Goal: Check status: Check status

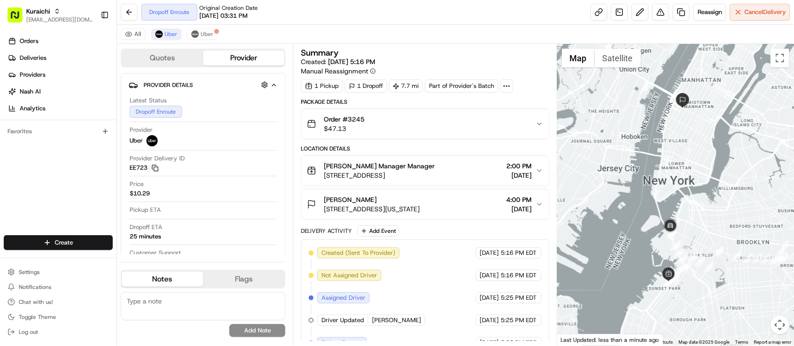
scroll to position [17, 0]
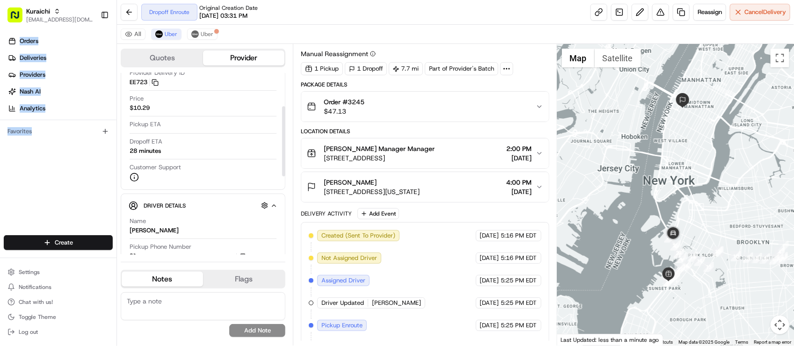
click at [58, 189] on div "Orders Deliveries Providers Nash AI Analytics Favorites" at bounding box center [58, 135] width 116 height 211
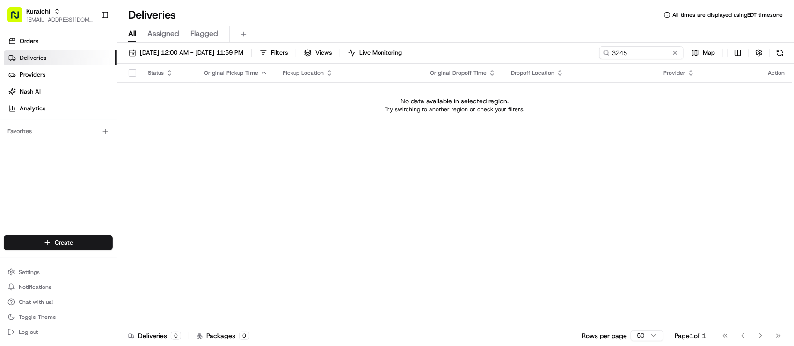
click at [443, 243] on div "Status Original Pickup Time Pickup Location Original Dropoff Time Dropoff Locat…" at bounding box center [454, 195] width 675 height 262
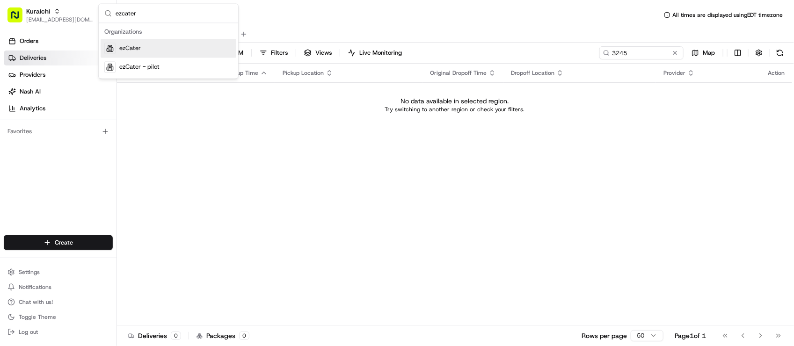
type input "ezcater"
click at [165, 56] on div "ezCater" at bounding box center [169, 48] width 136 height 19
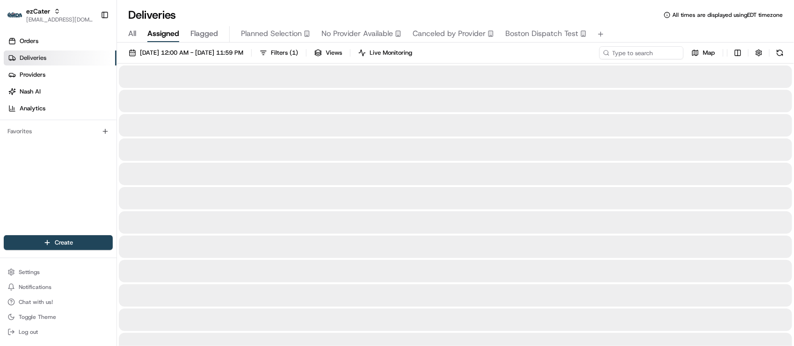
click at [154, 33] on span "Assigned" at bounding box center [163, 33] width 32 height 11
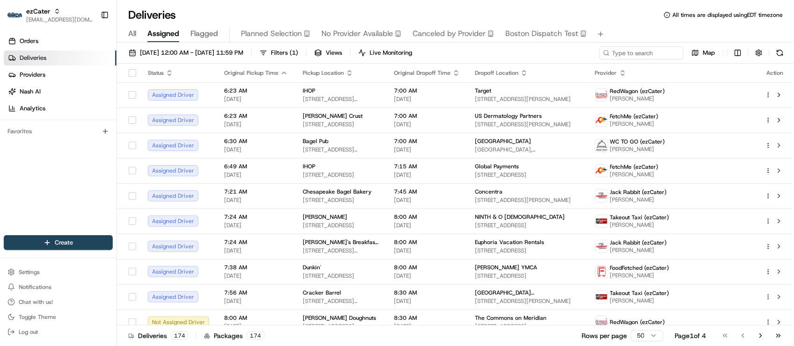
click at [59, 30] on div "Orders Deliveries Providers Nash AI Analytics" at bounding box center [58, 75] width 116 height 90
click at [57, 36] on link "Orders" at bounding box center [60, 41] width 113 height 15
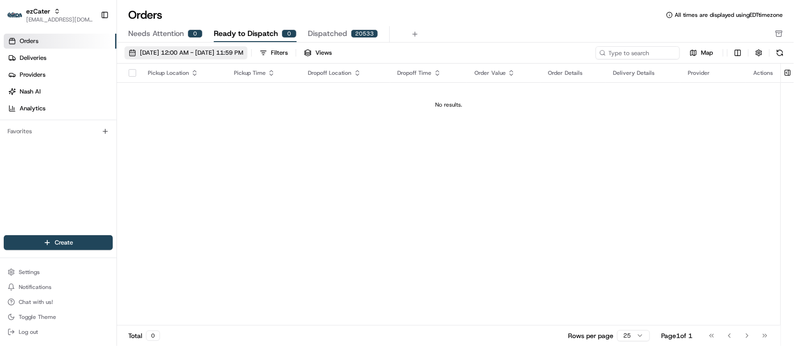
click at [233, 59] on button "08/01/2025 12:00 AM - 08/31/2025 11:59 PM" at bounding box center [185, 52] width 123 height 13
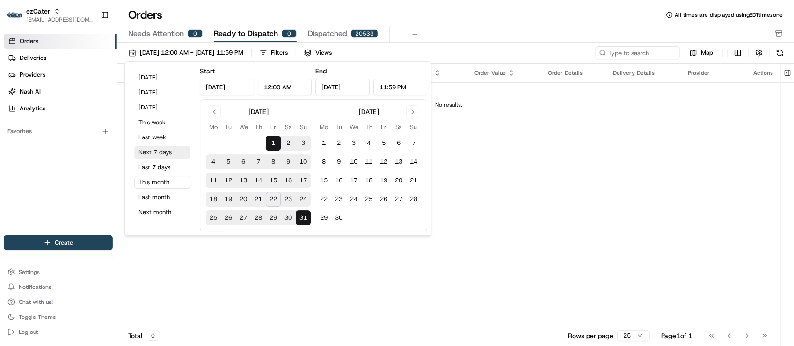
click at [174, 148] on button "Next 7 days" at bounding box center [162, 152] width 56 height 13
type input "Aug 22, 2025"
type input "Aug 29, 2025"
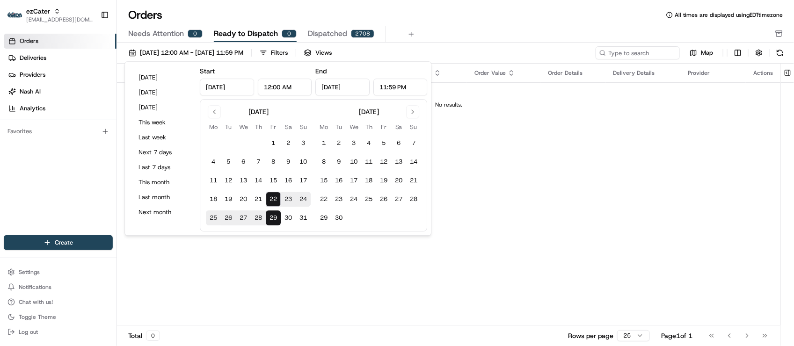
click at [546, 43] on div "08/22/2025 12:00 AM - 08/29/2025 11:59 PM Filters Views Map Pickup Location Pic…" at bounding box center [455, 198] width 677 height 310
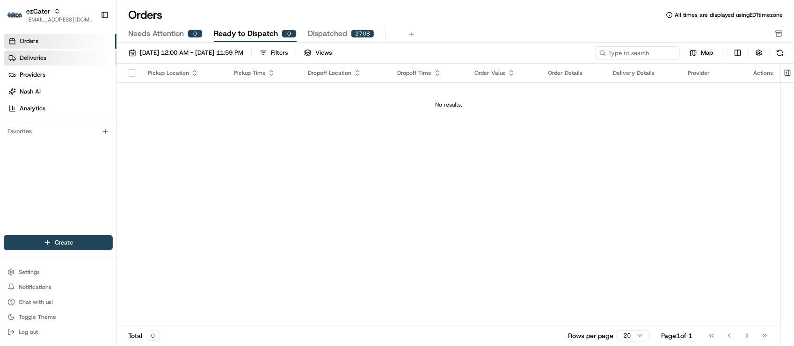
click at [99, 60] on link "Deliveries" at bounding box center [60, 58] width 113 height 15
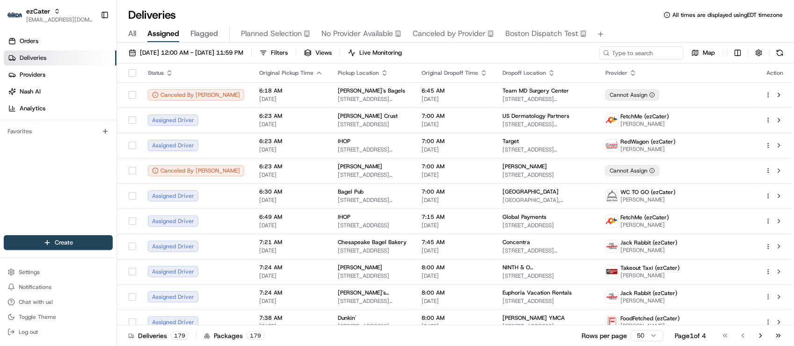
click at [38, 195] on div "Orders Deliveries Providers [PERSON_NAME] Analytics Favorites" at bounding box center [58, 135] width 116 height 211
click at [42, 6] on button "ezCater lseguiran@nashhelp.com" at bounding box center [50, 15] width 93 height 22
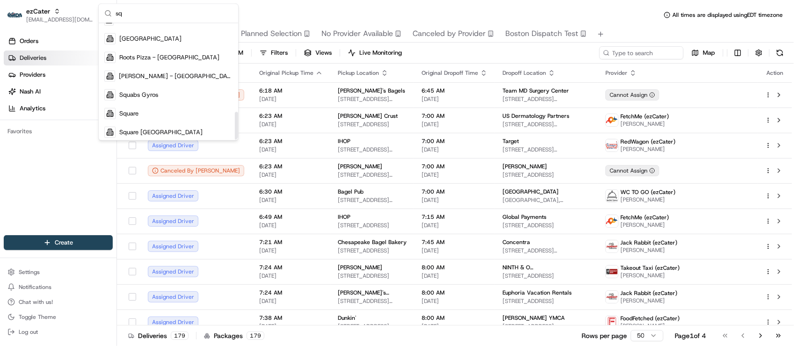
scroll to position [368, 0]
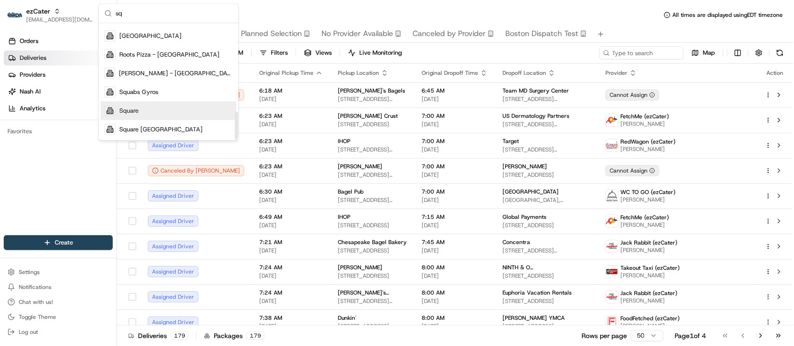
type input "sq"
click at [148, 106] on div "Square" at bounding box center [169, 110] width 136 height 19
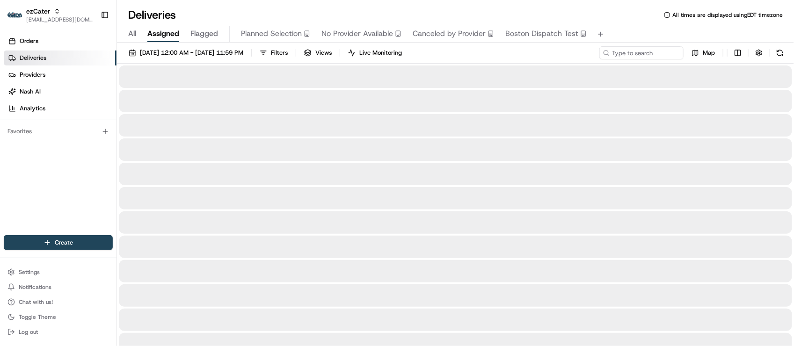
click at [148, 106] on div at bounding box center [455, 101] width 673 height 22
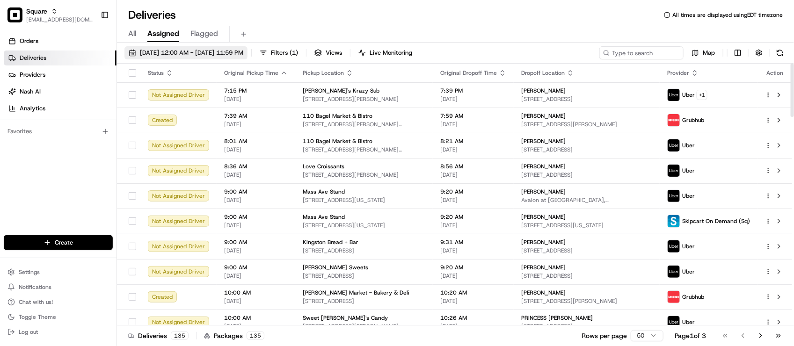
click at [172, 57] on span "08/23/2025 12:00 AM - 08/23/2025 11:59 PM" at bounding box center [191, 53] width 103 height 8
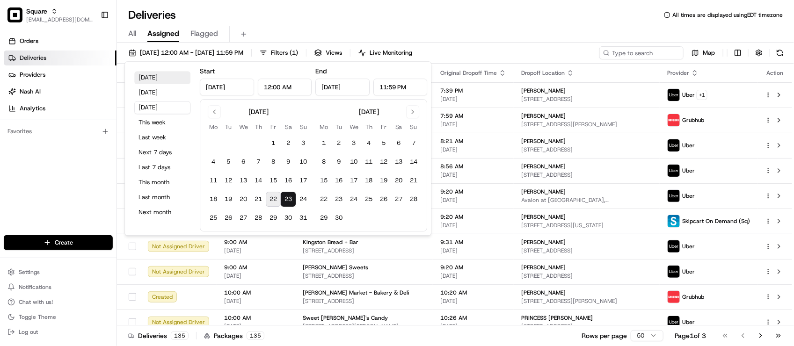
click at [161, 71] on button "Today" at bounding box center [162, 77] width 56 height 13
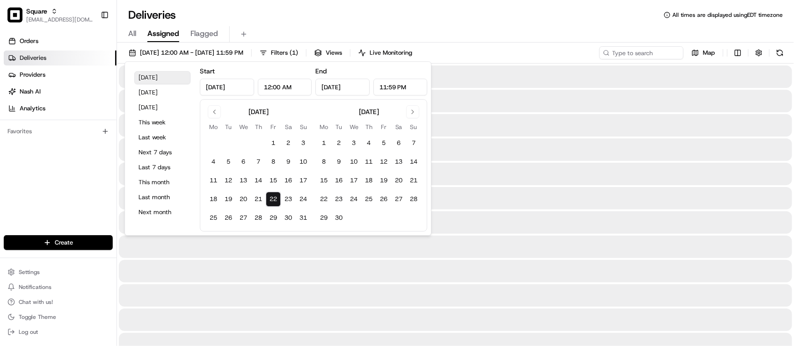
type input "Aug 22, 2025"
click at [379, 6] on div "Deliveries All times are displayed using EDT timezone All Assigned Flagged 08/2…" at bounding box center [455, 173] width 677 height 346
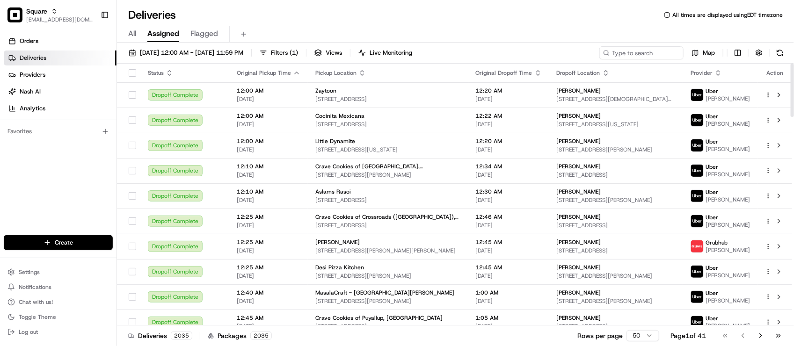
click at [262, 26] on div "All Assigned Flagged" at bounding box center [455, 34] width 677 height 16
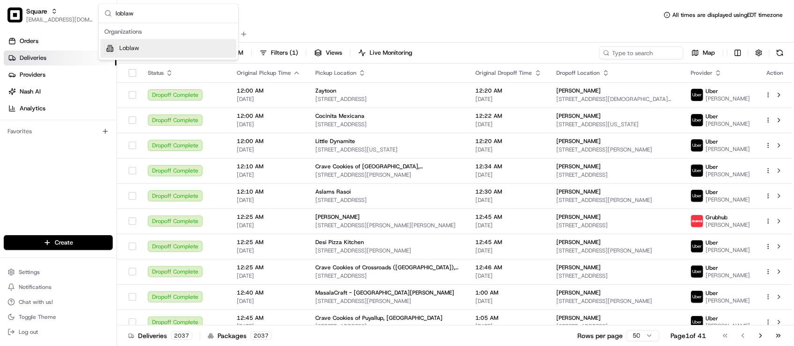
type input "loblaw"
click at [186, 49] on div "Loblaw" at bounding box center [169, 48] width 136 height 19
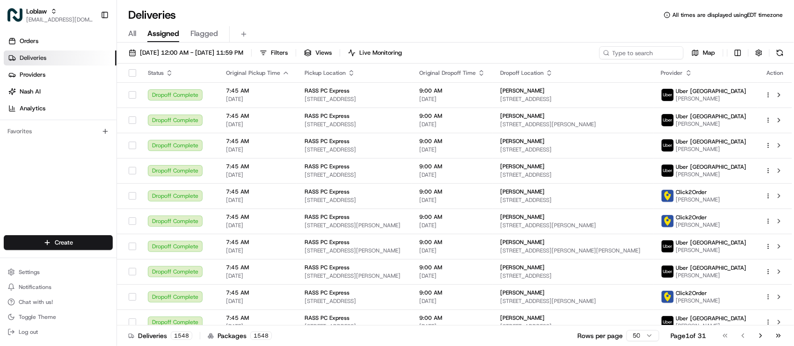
drag, startPoint x: 264, startPoint y: 20, endPoint x: 313, endPoint y: 16, distance: 49.2
click at [264, 20] on div "Deliveries All times are displayed using EDT timezone" at bounding box center [455, 14] width 677 height 15
drag, startPoint x: 645, startPoint y: 59, endPoint x: 644, endPoint y: 53, distance: 6.7
click at [644, 59] on div "Aug 22 2025 12:00 AM - Aug 22 2025 11:59 PM Filters Views Live Monitoring Map" at bounding box center [455, 54] width 677 height 17
click at [644, 52] on input at bounding box center [627, 52] width 112 height 13
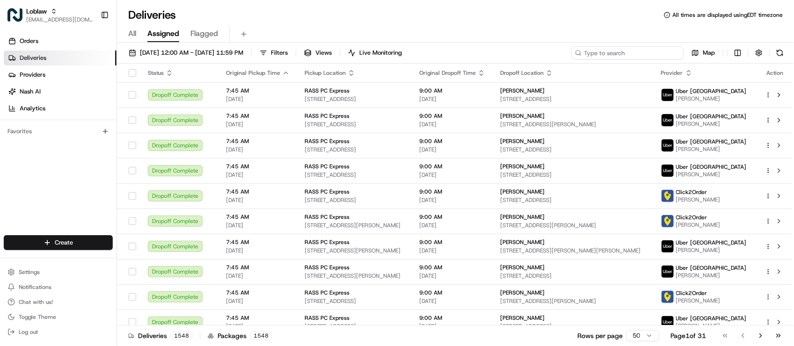
paste input "531900012883509"
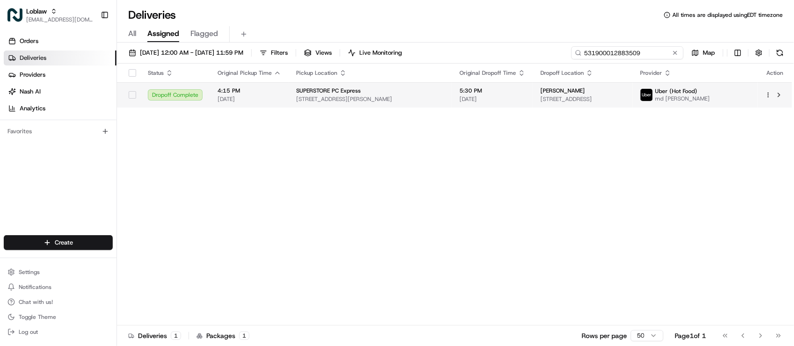
type input "531900012883509"
click at [307, 93] on span "SUPERSTORE PC Express" at bounding box center [328, 90] width 65 height 7
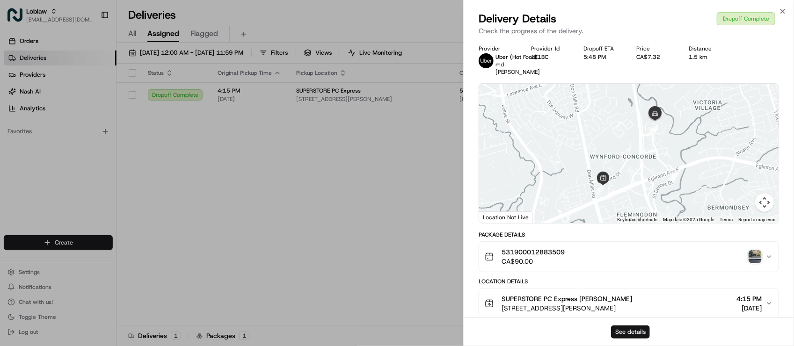
click at [623, 333] on button "See details" at bounding box center [630, 331] width 39 height 13
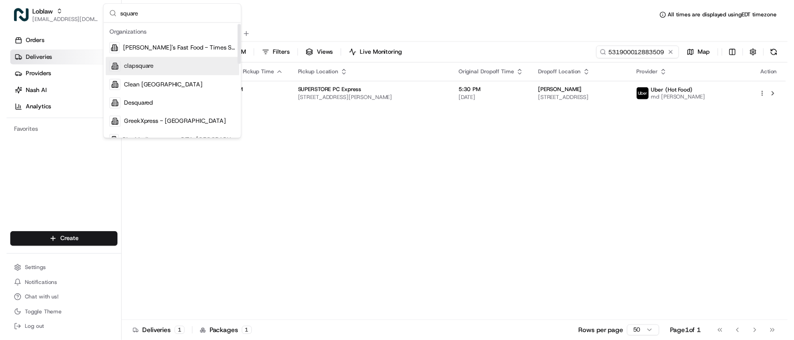
scroll to position [175, 0]
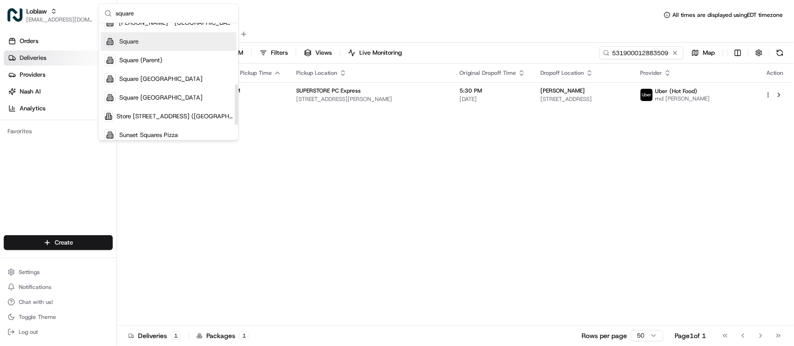
type input "square"
click at [156, 45] on div "Square" at bounding box center [169, 41] width 136 height 19
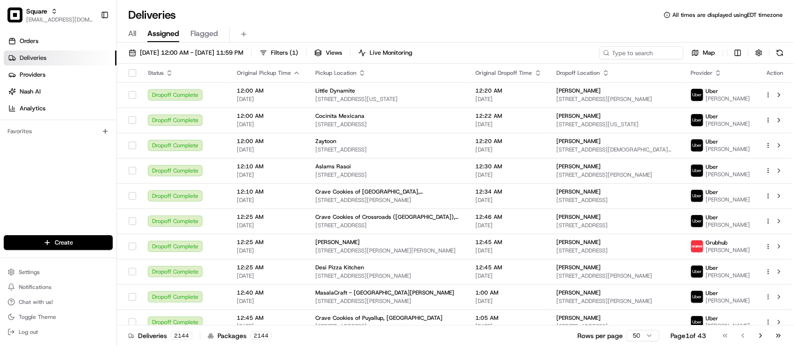
click at [273, 6] on div "Deliveries All times are displayed using EDT timezone All Assigned Flagged 08/2…" at bounding box center [455, 173] width 677 height 346
click at [644, 48] on input at bounding box center [627, 52] width 112 height 13
paste input "5542447"
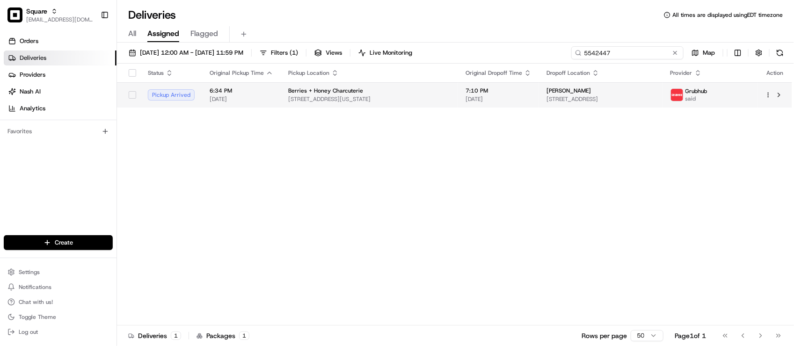
type input "5542447"
click at [517, 96] on td "7:10 PM 08/22/2025" at bounding box center [498, 94] width 81 height 25
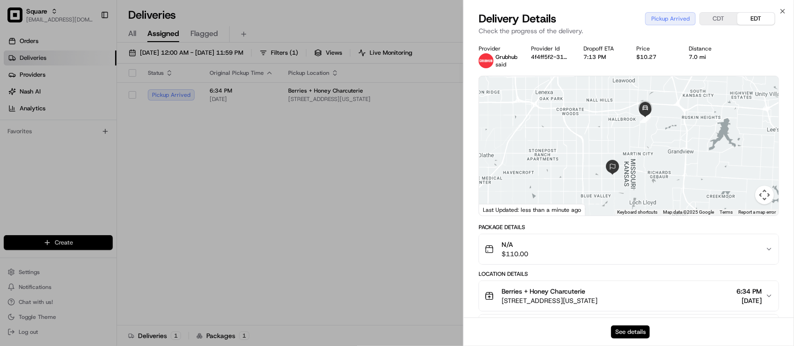
click at [617, 332] on button "See details" at bounding box center [630, 331] width 39 height 13
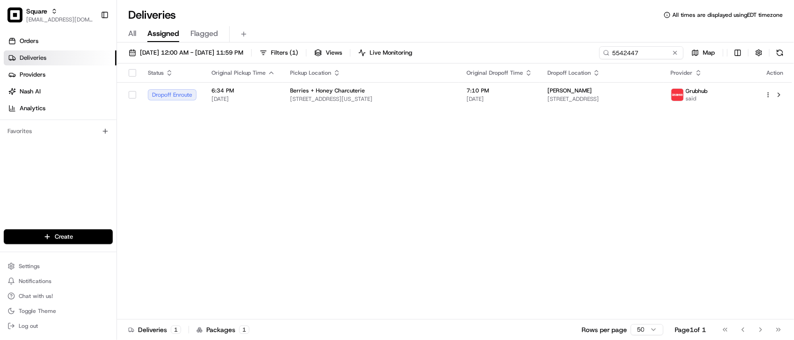
click at [591, 221] on div "Status Original Pickup Time Pickup Location Original Dropoff Time Dropoff Locat…" at bounding box center [454, 192] width 675 height 256
click at [677, 52] on button at bounding box center [674, 52] width 9 height 9
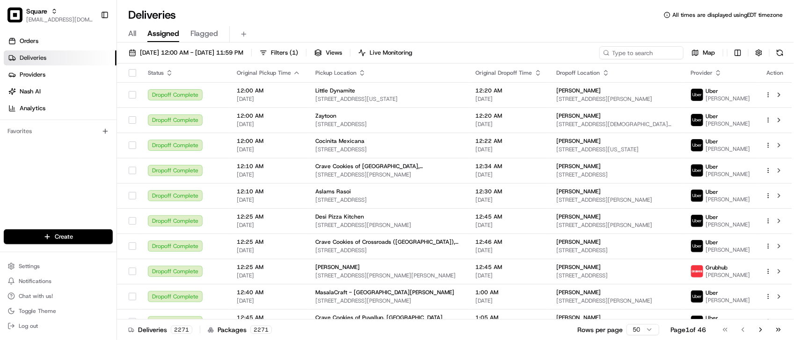
click at [272, 8] on div "Deliveries All times are displayed using EDT timezone" at bounding box center [455, 14] width 677 height 15
click at [266, 9] on div "Deliveries All times are displayed using EDT timezone" at bounding box center [455, 14] width 677 height 15
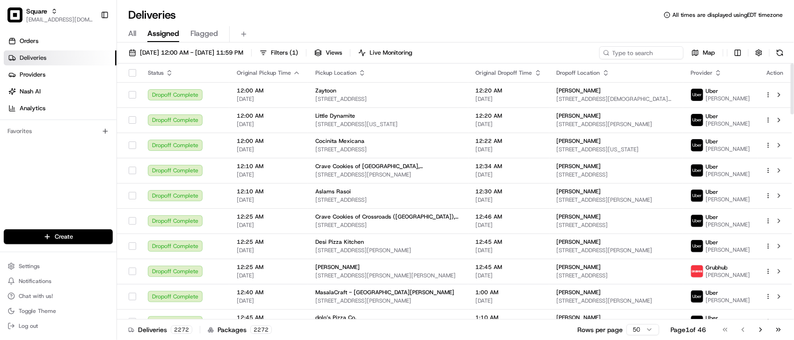
click at [53, 203] on div "Orders Deliveries Providers Nash AI Analytics Favorites" at bounding box center [58, 132] width 116 height 205
click at [414, 6] on div "Deliveries All times are displayed using EDT timezone All Assigned Flagged 08/2…" at bounding box center [455, 170] width 677 height 340
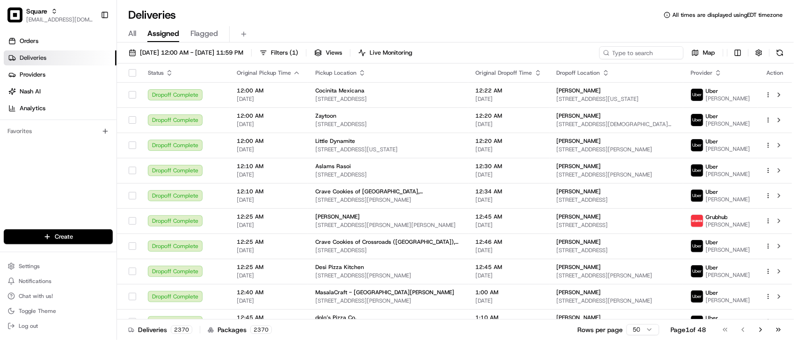
click at [34, 199] on div "Orders Deliveries Providers Nash AI Analytics Favorites" at bounding box center [58, 132] width 116 height 205
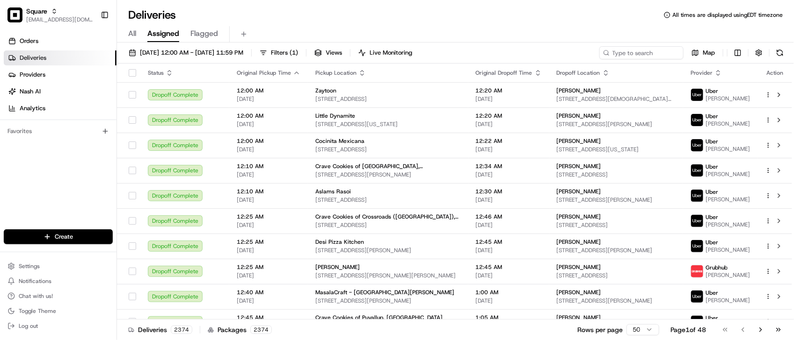
click at [258, 15] on div "Deliveries All times are displayed using EDT timezone" at bounding box center [455, 14] width 677 height 15
click at [616, 60] on div "08/22/2025 12:00 AM - 08/22/2025 11:59 PM Filters ( 1 ) Views Live Monitoring M…" at bounding box center [455, 54] width 677 height 17
click at [618, 51] on input at bounding box center [627, 52] width 112 height 13
paste input "5096146"
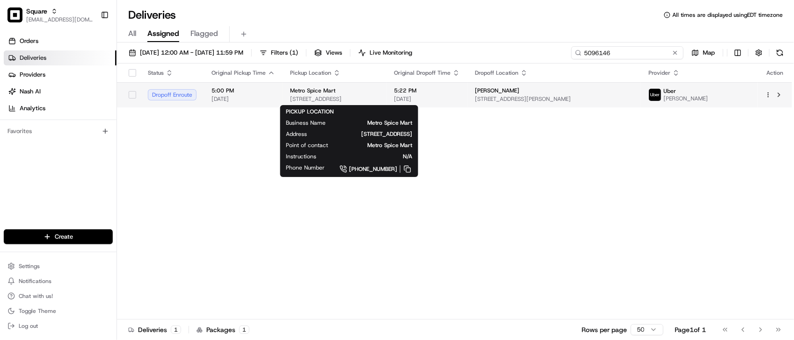
type input "5096146"
click at [379, 93] on div "Metro Spice Mart" at bounding box center [334, 90] width 89 height 7
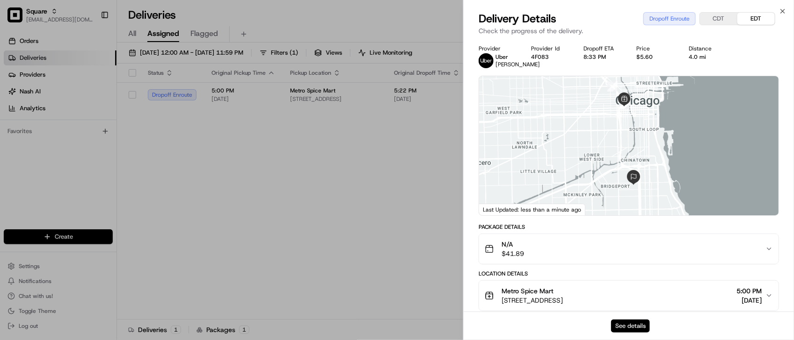
click at [615, 325] on button "See details" at bounding box center [630, 326] width 39 height 13
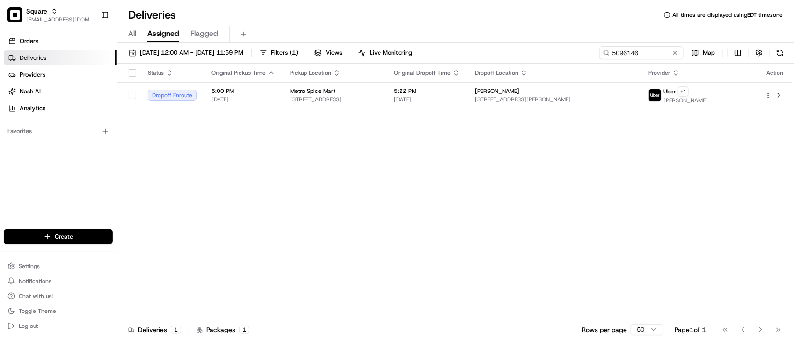
click at [391, 220] on div "Status Original Pickup Time Pickup Location Original Dropoff Time Dropoff Locat…" at bounding box center [454, 192] width 675 height 256
click at [670, 51] on div "08/22/2025 12:00 AM - 08/22/2025 11:59 PM Filters ( 1 ) Views Live Monitoring 5…" at bounding box center [455, 193] width 677 height 300
click at [670, 52] on button at bounding box center [674, 52] width 9 height 9
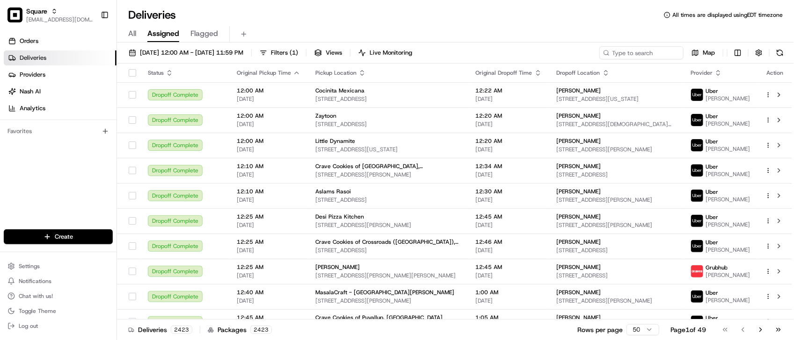
click at [39, 204] on div "Orders Deliveries Providers Nash AI Analytics Favorites" at bounding box center [58, 132] width 116 height 205
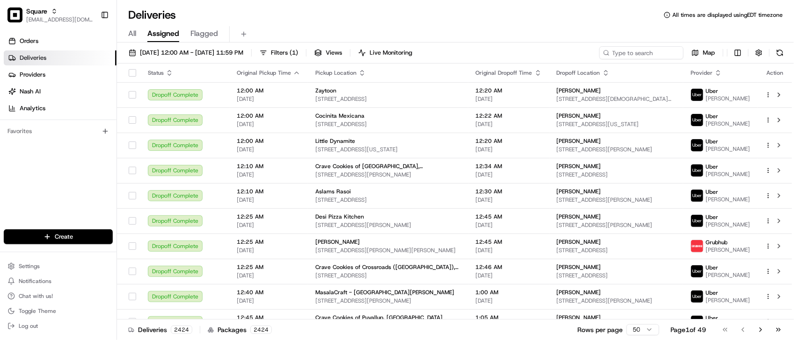
click at [268, 15] on div "Deliveries All times are displayed using EDT timezone" at bounding box center [455, 14] width 677 height 15
click at [648, 50] on input at bounding box center [627, 52] width 112 height 13
paste input "0492989"
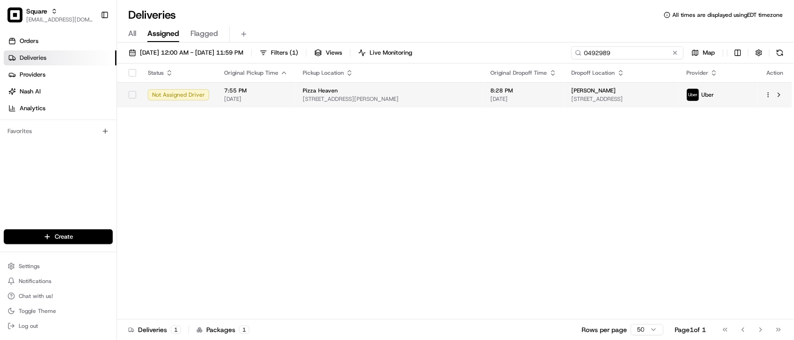
type input "0492989"
click at [509, 101] on td "8:28 PM 08/22/2025" at bounding box center [523, 94] width 81 height 25
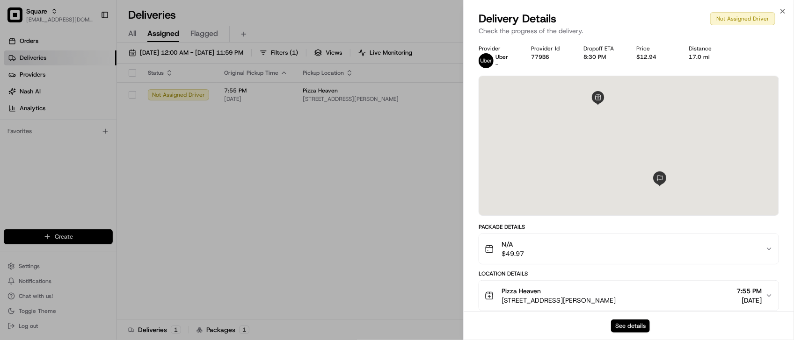
click at [633, 326] on button "See details" at bounding box center [630, 326] width 39 height 13
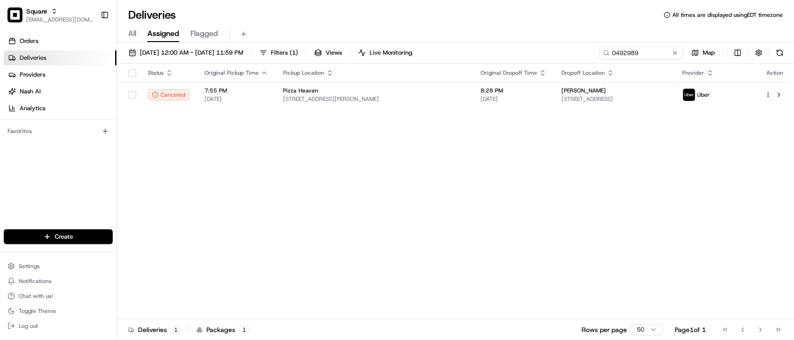
drag, startPoint x: 673, startPoint y: 51, endPoint x: 643, endPoint y: 38, distance: 33.3
click at [672, 52] on button at bounding box center [674, 52] width 9 height 9
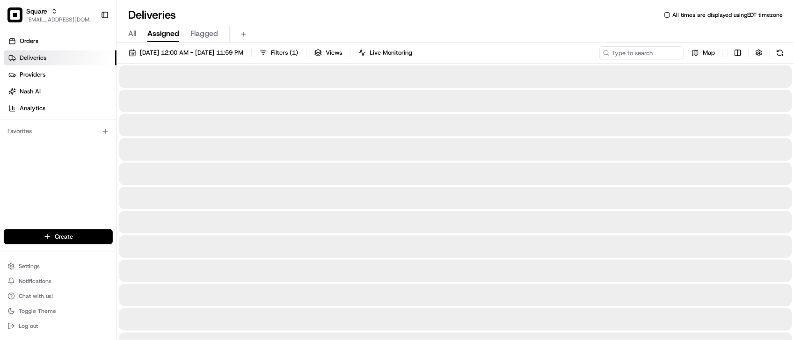
click at [630, 24] on div "All Assigned Flagged" at bounding box center [455, 32] width 677 height 20
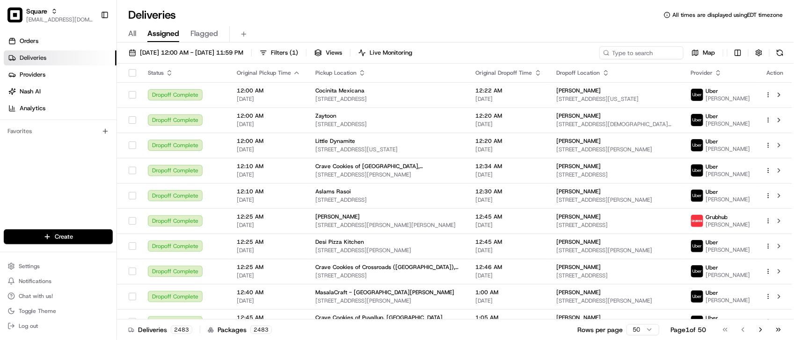
click at [454, 336] on div "Deliveries 2483 Packages 2483 Rows per page 50 Page 1 of 50 Go to first page Go…" at bounding box center [455, 329] width 677 height 21
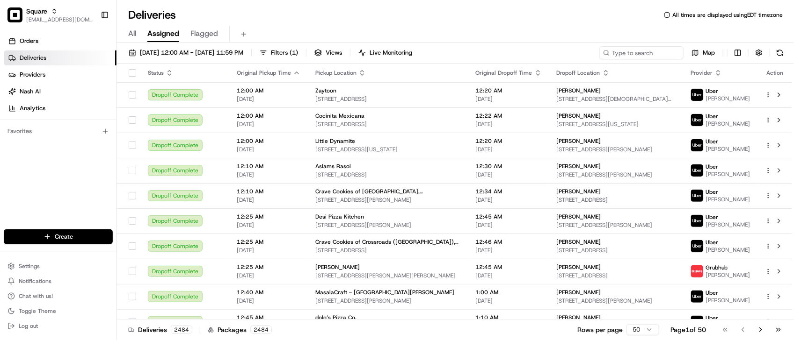
click at [52, 182] on div "Orders Deliveries Providers Nash AI Analytics Favorites" at bounding box center [58, 132] width 116 height 205
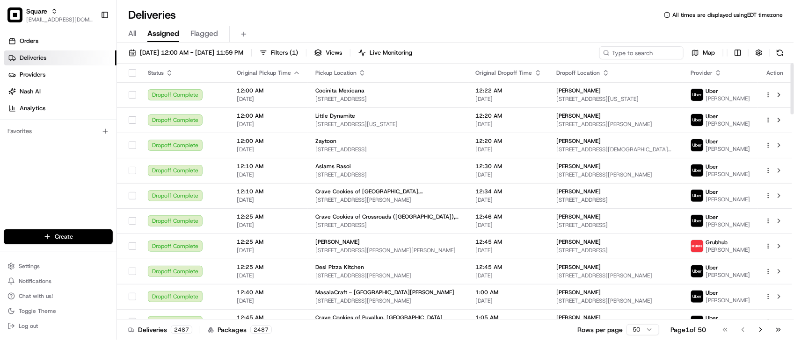
click at [93, 200] on div "Orders Deliveries Providers Nash AI Analytics Favorites" at bounding box center [58, 132] width 116 height 205
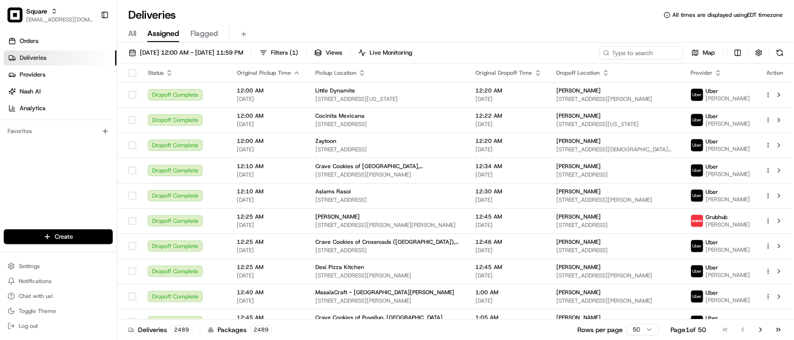
click at [72, 191] on div "Orders Deliveries Providers Nash AI Analytics Favorites" at bounding box center [58, 132] width 116 height 205
click at [279, 30] on div "All Assigned Flagged" at bounding box center [455, 34] width 677 height 16
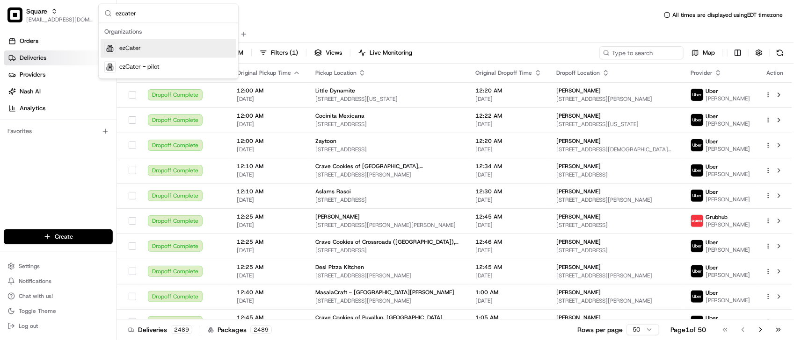
type input "ezcater"
click at [149, 54] on div "ezCater" at bounding box center [169, 48] width 136 height 19
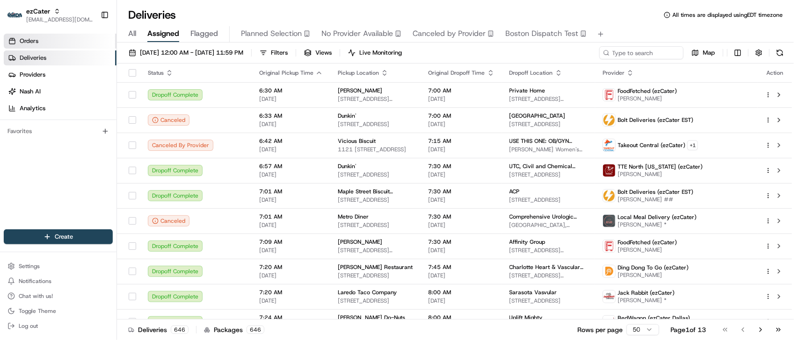
drag, startPoint x: 45, startPoint y: 45, endPoint x: 66, endPoint y: 44, distance: 21.5
click at [45, 45] on link "Orders" at bounding box center [60, 41] width 113 height 15
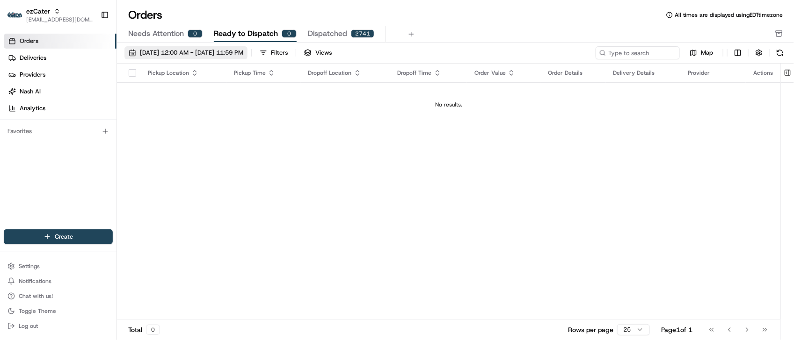
click at [152, 50] on span "08/22/2025 12:00 AM - 08/29/2025 11:59 PM" at bounding box center [191, 53] width 103 height 8
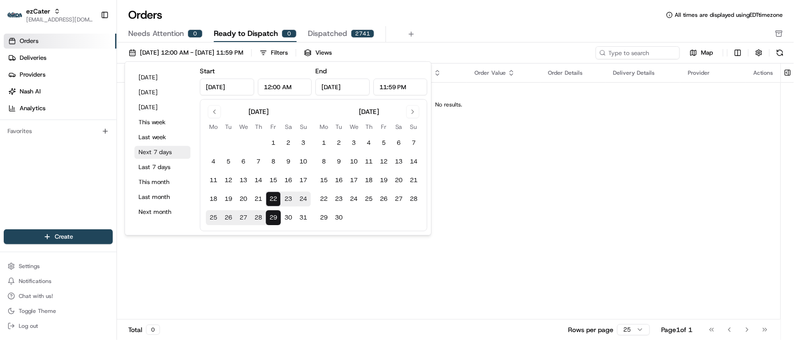
click at [165, 157] on button "Next 7 days" at bounding box center [162, 152] width 56 height 13
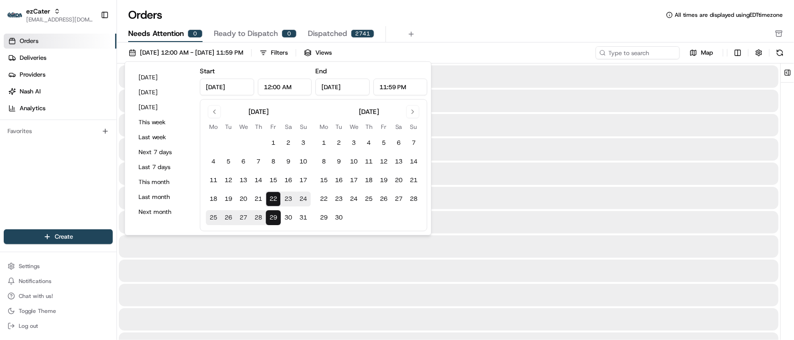
click at [179, 40] on button "Needs Attention 0" at bounding box center [165, 34] width 74 height 16
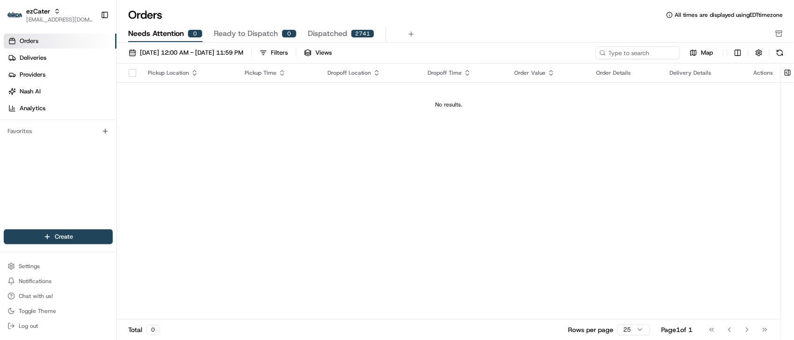
click at [243, 31] on span "Ready to Dispatch" at bounding box center [246, 33] width 64 height 11
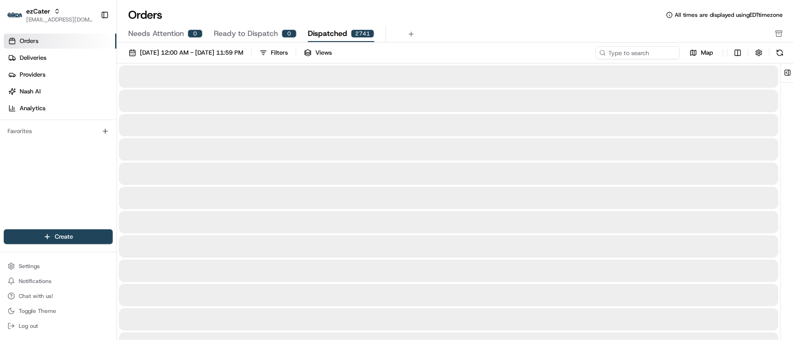
click at [335, 36] on span "Dispatched" at bounding box center [327, 33] width 39 height 11
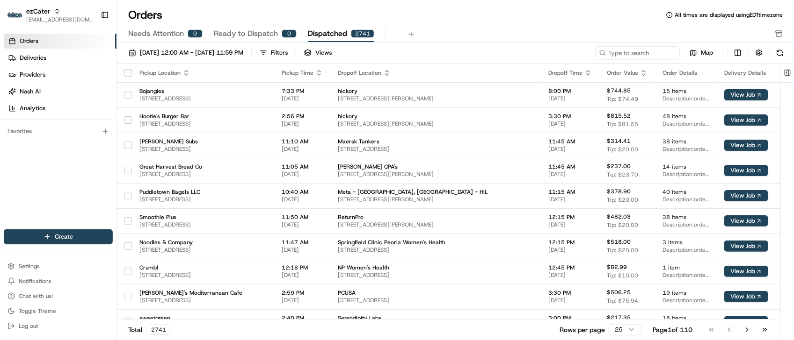
click at [251, 38] on span "Ready to Dispatch" at bounding box center [246, 33] width 64 height 11
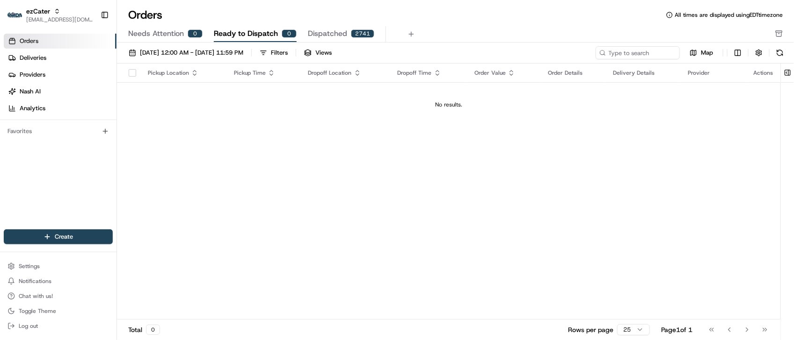
click at [673, 260] on div "Pickup Location Pickup Time Dropoff Location Dropoff Time Order Value Order Det…" at bounding box center [448, 192] width 663 height 256
drag, startPoint x: 414, startPoint y: 239, endPoint x: 450, endPoint y: 237, distance: 36.6
click at [414, 239] on div "Pickup Location Pickup Time Dropoff Location Dropoff Time Order Value Order Det…" at bounding box center [448, 192] width 663 height 256
click at [223, 196] on div "Pickup Location Pickup Time Dropoff Location Dropoff Time Order Value Order Det…" at bounding box center [448, 192] width 663 height 256
click at [77, 55] on link "Deliveries" at bounding box center [60, 58] width 113 height 15
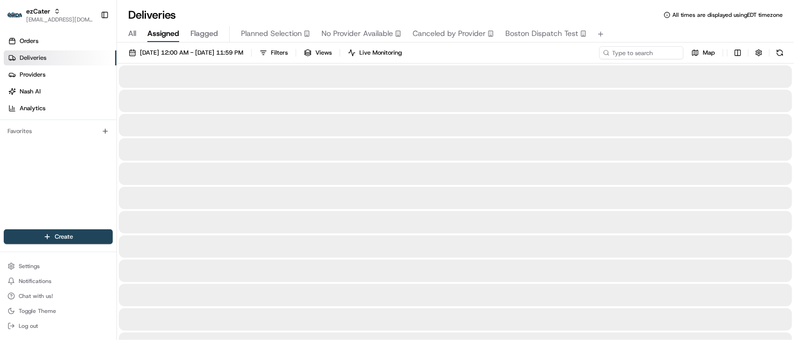
click at [240, 15] on div "Deliveries All times are displayed using EDT timezone" at bounding box center [455, 14] width 677 height 15
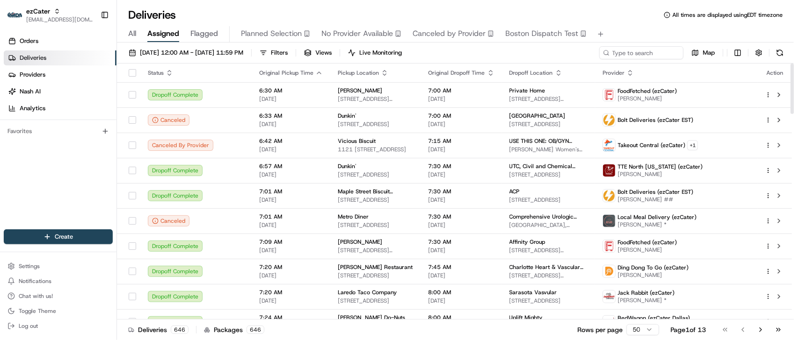
click at [38, 160] on div "Orders Deliveries Providers Nash AI Analytics Favorites" at bounding box center [58, 132] width 116 height 205
click at [342, 13] on div "Deliveries All times are displayed using EDT timezone" at bounding box center [455, 14] width 677 height 15
click at [60, 169] on div "Orders Deliveries Providers Nash AI Analytics Favorites" at bounding box center [58, 132] width 116 height 205
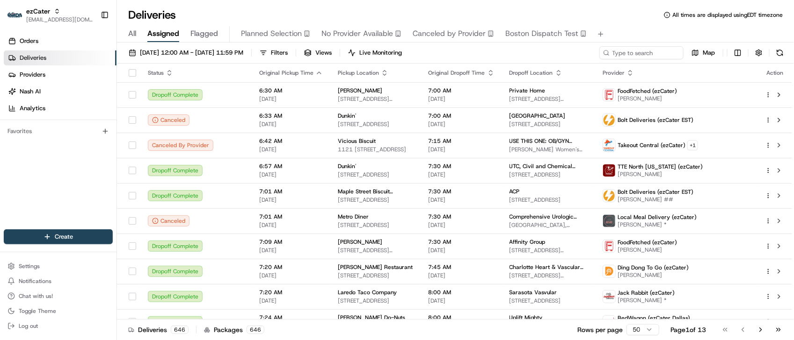
click at [61, 169] on div "Orders Deliveries Providers Nash AI Analytics Favorites" at bounding box center [58, 132] width 116 height 205
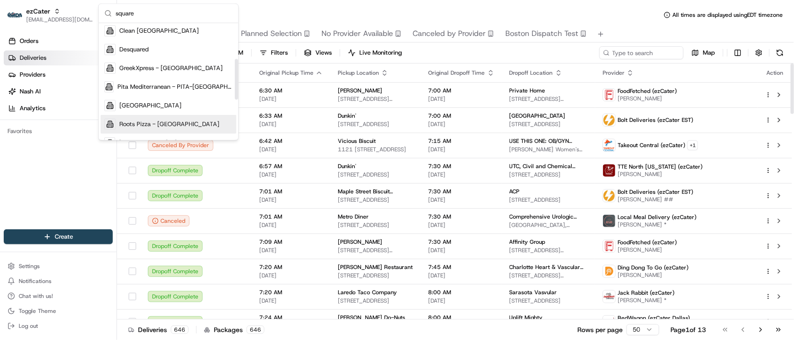
scroll to position [117, 0]
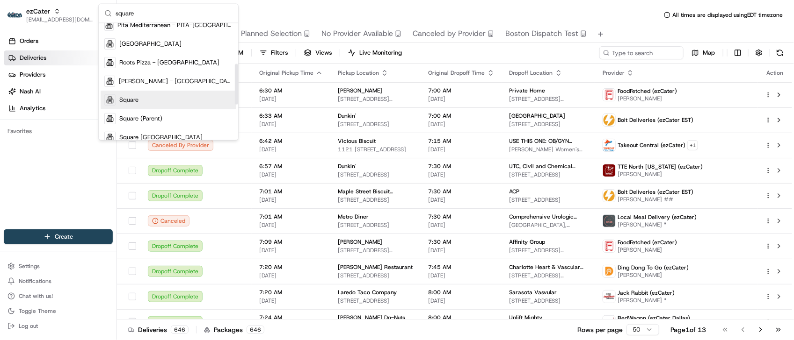
type input "square"
click at [146, 102] on div "Square" at bounding box center [169, 100] width 136 height 19
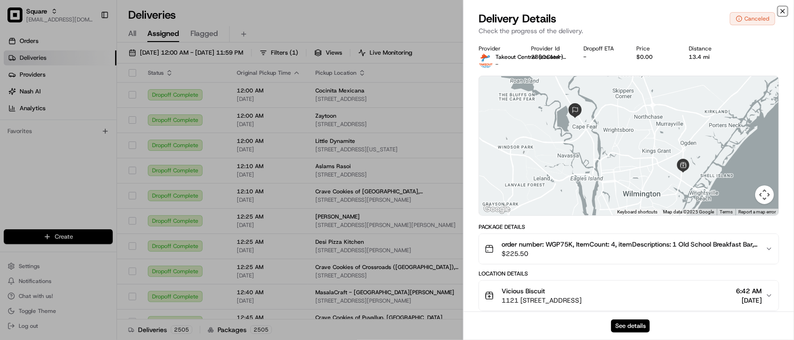
click at [782, 13] on icon "button" at bounding box center [782, 10] width 7 height 7
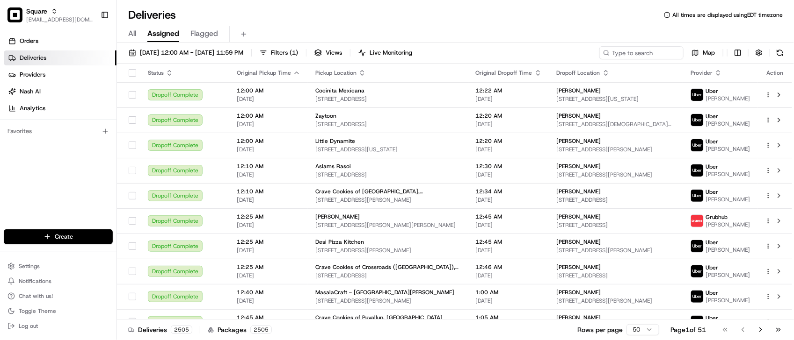
click at [485, 14] on div "Deliveries All times are displayed using EDT timezone" at bounding box center [455, 14] width 677 height 15
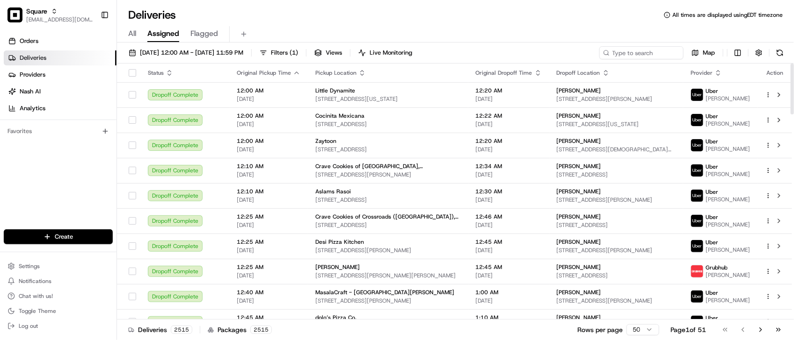
click at [75, 148] on div "Orders Deliveries Providers Nash AI Analytics Favorites" at bounding box center [58, 132] width 116 height 205
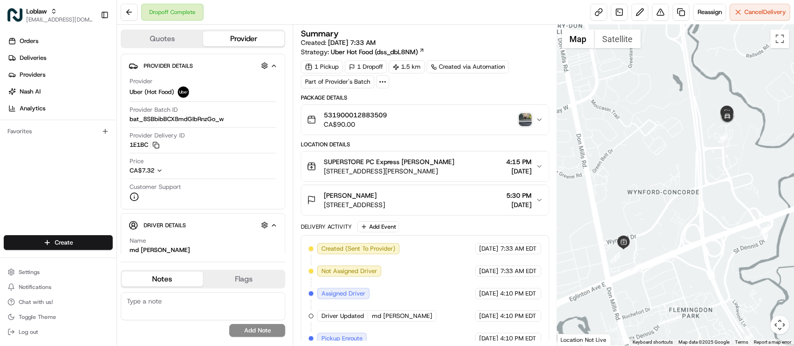
click at [414, 316] on div "Created (Sent To Provider) Uber (Hot Food) Aug 22 2025 7:33 AM EDT Not Assigned…" at bounding box center [425, 349] width 232 height 213
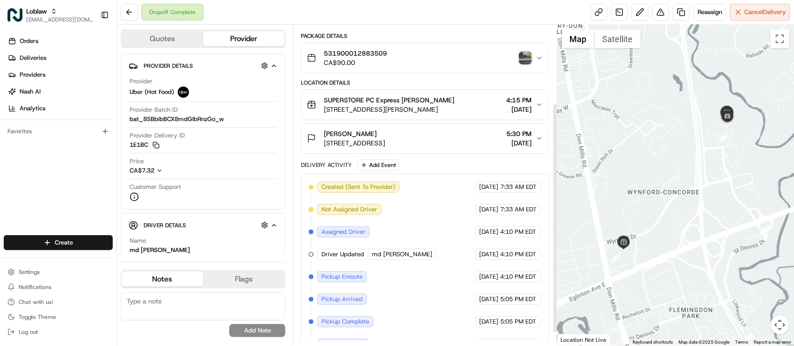
scroll to position [127, 0]
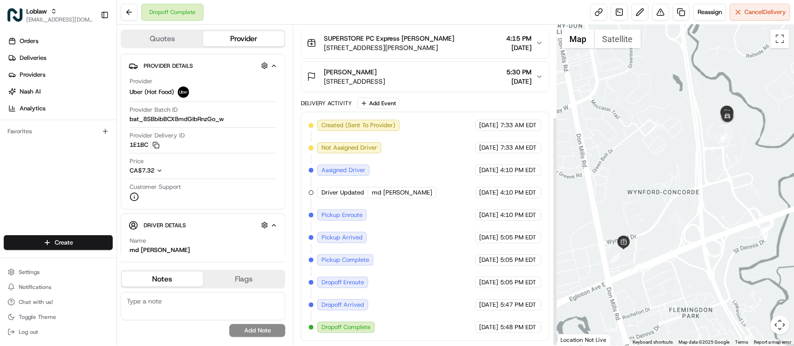
click at [445, 249] on div "Created (Sent To Provider) Uber (Hot Food) Aug 22 2025 7:33 AM EDT Not Assigned…" at bounding box center [425, 226] width 232 height 213
click at [435, 226] on div "Created (Sent To Provider) Uber (Hot Food) Aug 22 2025 7:33 AM EDT Not Assigned…" at bounding box center [425, 226] width 232 height 213
click at [663, 12] on button at bounding box center [660, 12] width 17 height 17
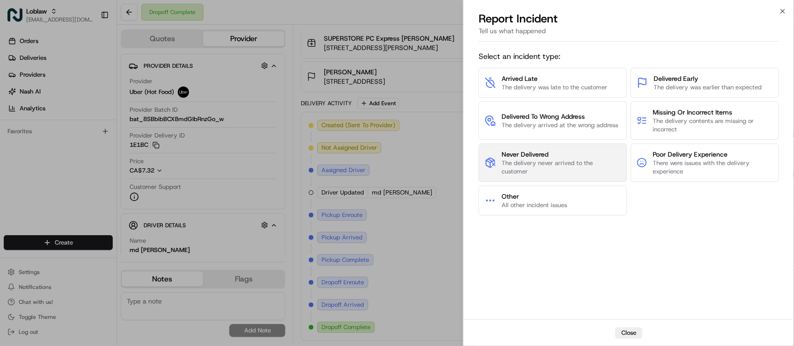
click at [569, 165] on span "The delivery never arrived to the customer" at bounding box center [560, 167] width 119 height 17
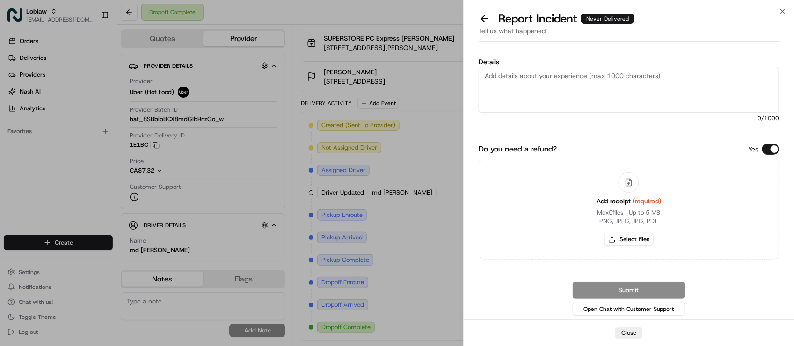
click at [763, 147] on button "Do you need a refund?" at bounding box center [770, 149] width 17 height 11
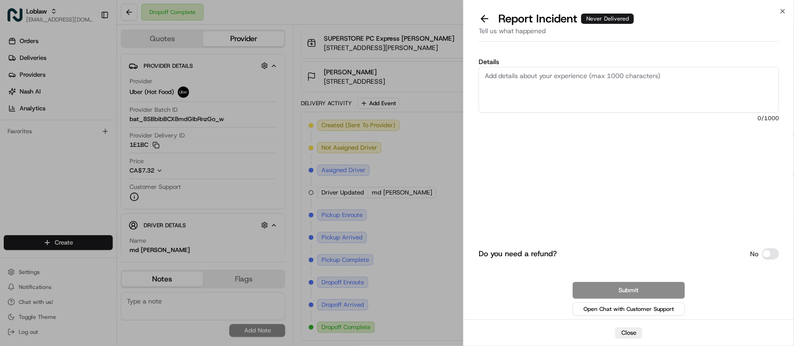
click at [763, 146] on div "Details 0 /1000" at bounding box center [628, 110] width 300 height 104
click at [735, 125] on div "Details 0 /1000" at bounding box center [628, 110] width 300 height 104
click at [730, 125] on div "Details 0 /1000" at bounding box center [628, 110] width 300 height 104
click at [531, 67] on textarea "Details" at bounding box center [628, 90] width 300 height 46
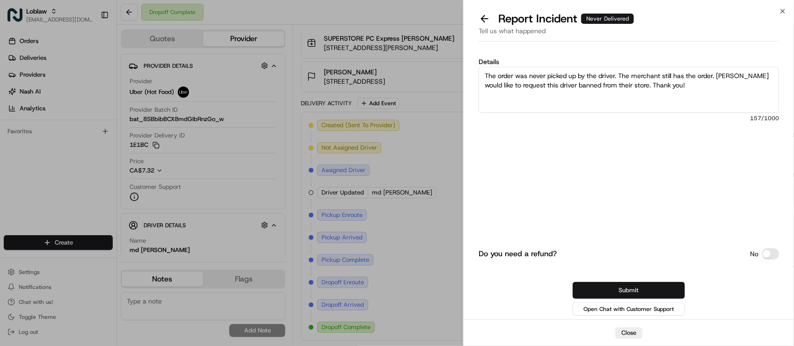
type textarea "The order was never picked up by the driver. The merchant still has the order. …"
click at [595, 285] on button "Submit" at bounding box center [628, 290] width 112 height 17
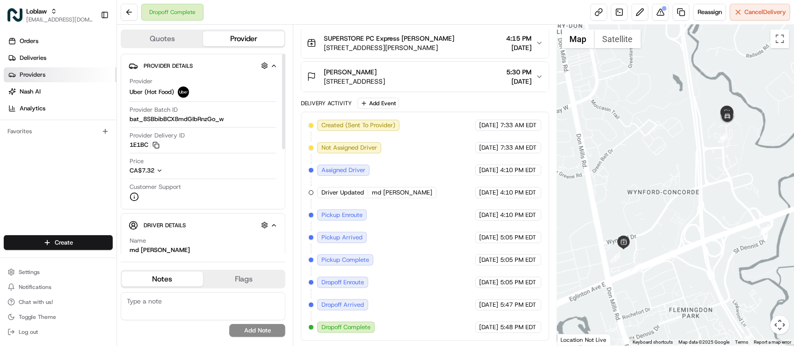
drag, startPoint x: 93, startPoint y: 199, endPoint x: 45, endPoint y: 80, distance: 128.0
click at [92, 199] on div "Orders Deliveries Providers [PERSON_NAME] Analytics Favorites" at bounding box center [58, 135] width 116 height 211
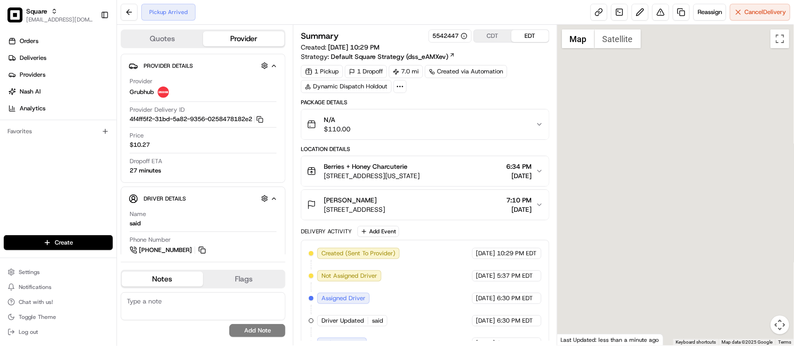
click at [452, 289] on div "Created (Sent To Provider) Grubhub [DATE] 10:29 PM EDT Not Assigned Driver Grub…" at bounding box center [425, 309] width 232 height 123
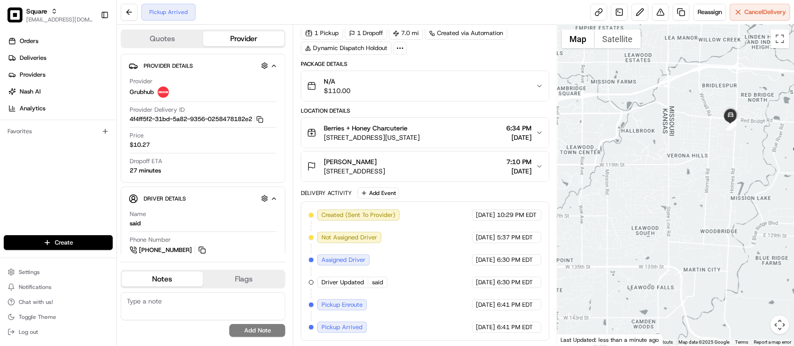
drag, startPoint x: 702, startPoint y: 154, endPoint x: 691, endPoint y: 210, distance: 56.2
click at [691, 210] on div at bounding box center [675, 185] width 237 height 321
drag, startPoint x: 712, startPoint y: 136, endPoint x: 688, endPoint y: 176, distance: 47.0
click at [688, 175] on div at bounding box center [675, 185] width 237 height 321
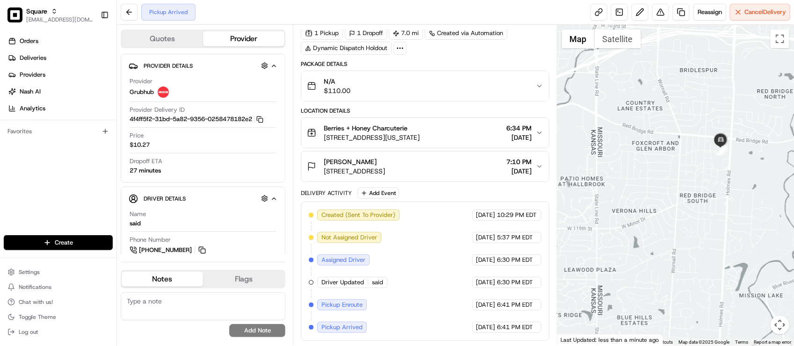
drag, startPoint x: 700, startPoint y: 176, endPoint x: 676, endPoint y: 211, distance: 42.4
click at [674, 211] on div at bounding box center [675, 185] width 237 height 321
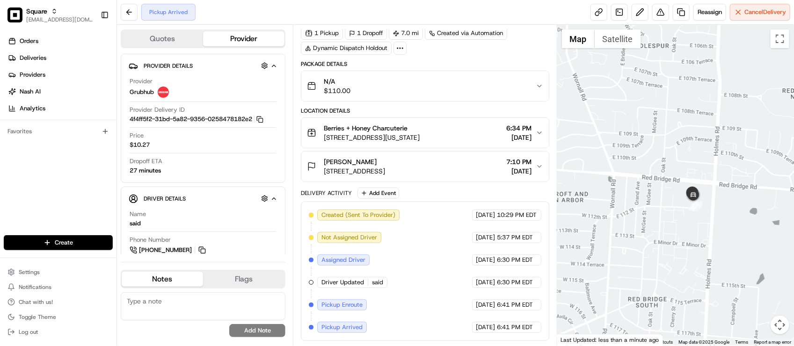
drag, startPoint x: 690, startPoint y: 216, endPoint x: 676, endPoint y: 220, distance: 15.0
click at [676, 220] on div at bounding box center [675, 185] width 237 height 321
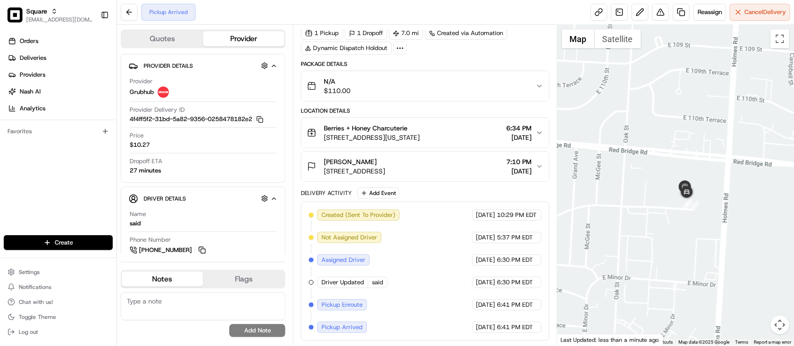
drag, startPoint x: 705, startPoint y: 153, endPoint x: 700, endPoint y: 174, distance: 21.2
click at [700, 174] on div at bounding box center [675, 185] width 237 height 321
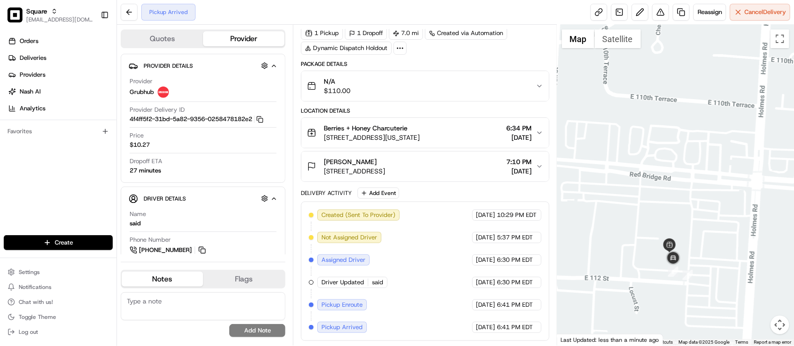
drag, startPoint x: 696, startPoint y: 205, endPoint x: 702, endPoint y: 185, distance: 20.6
click at [702, 185] on div at bounding box center [675, 185] width 237 height 321
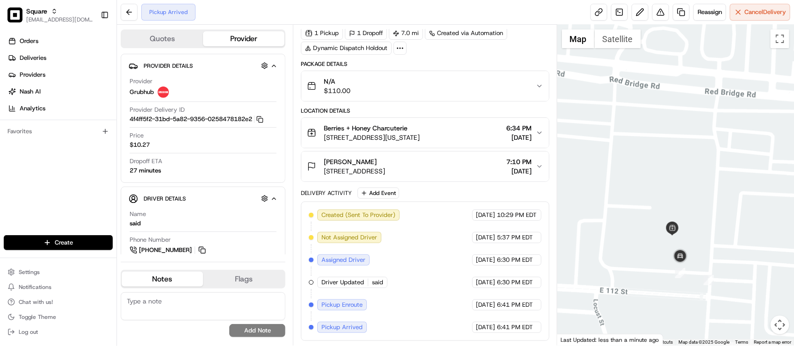
drag, startPoint x: 686, startPoint y: 197, endPoint x: 708, endPoint y: 150, distance: 52.1
click at [708, 150] on div at bounding box center [675, 185] width 237 height 321
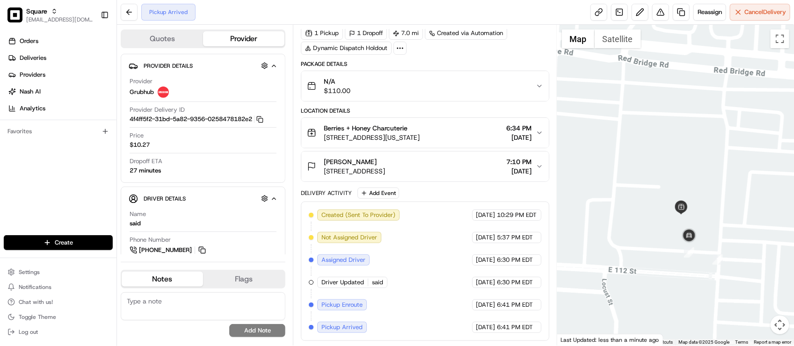
drag, startPoint x: 683, startPoint y: 209, endPoint x: 695, endPoint y: 164, distance: 46.6
click at [695, 164] on div at bounding box center [675, 185] width 237 height 321
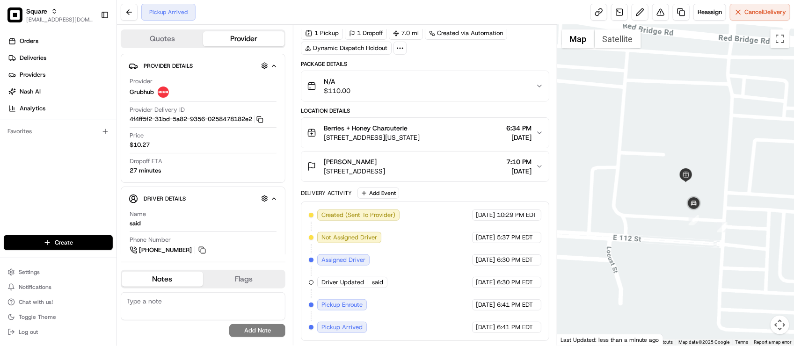
click at [434, 246] on div "Created (Sent To Provider) Grubhub 08/19/2025 10:29 PM EDT Not Assigned Driver …" at bounding box center [425, 271] width 232 height 123
click at [77, 176] on div "Orders Deliveries Providers [PERSON_NAME] Analytics Favorites" at bounding box center [58, 135] width 116 height 211
click at [415, 247] on div "Created (Sent To Provider) Grubhub 08/19/2025 10:29 PM EDT Not Assigned Driver …" at bounding box center [425, 271] width 232 height 123
click at [419, 248] on div "Created (Sent To Provider) Grubhub 08/19/2025 10:29 PM EDT Not Assigned Driver …" at bounding box center [425, 271] width 232 height 123
click at [428, 255] on div "Created (Sent To Provider) Grubhub 08/19/2025 10:29 PM EDT Not Assigned Driver …" at bounding box center [425, 271] width 232 height 123
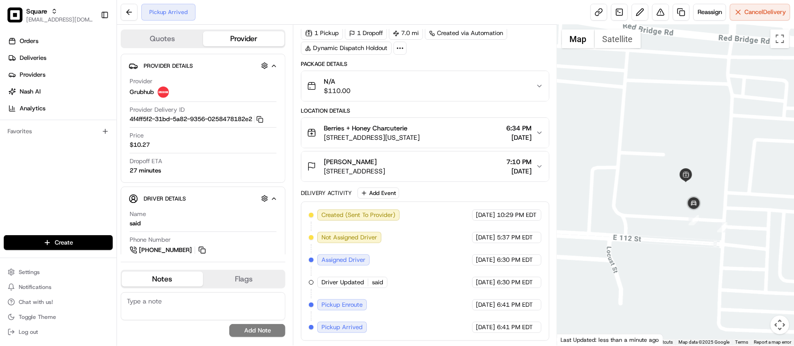
click at [437, 218] on div "Created (Sent To Provider) Grubhub 08/19/2025 10:29 PM EDT Not Assigned Driver …" at bounding box center [425, 271] width 232 height 123
click at [448, 205] on div "Created (Sent To Provider) Grubhub 08/19/2025 10:29 PM EDT Not Assigned Driver …" at bounding box center [425, 271] width 248 height 139
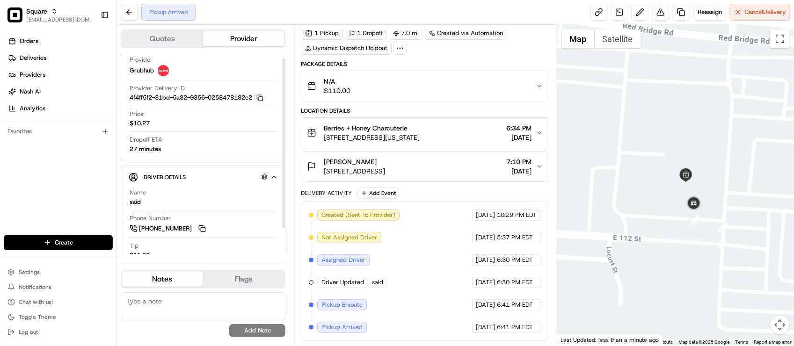
scroll to position [37, 0]
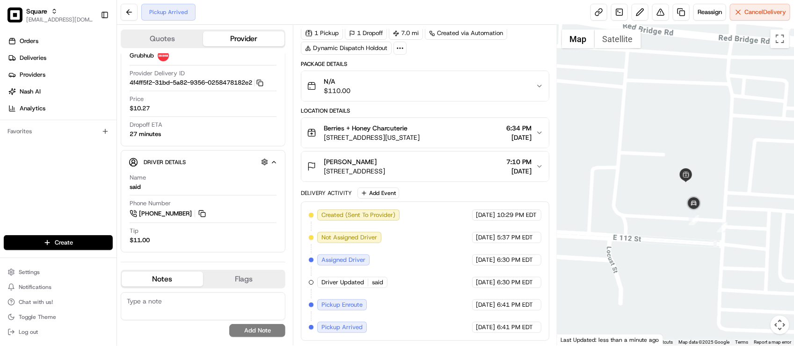
click at [453, 49] on div "1 Pickup 1 Dropoff 7.0 mi Created via Automation Dynamic Dispatch Holdout" at bounding box center [425, 41] width 248 height 28
click at [493, 60] on div "Package Details" at bounding box center [425, 63] width 248 height 7
click at [483, 85] on div "N/A $110.00" at bounding box center [421, 86] width 228 height 19
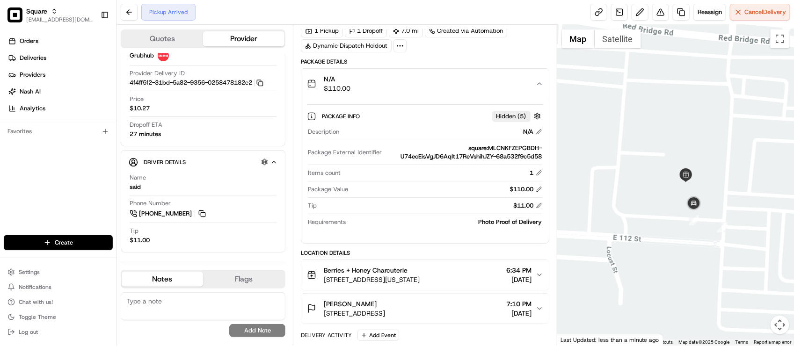
click at [483, 85] on div "N/A $110.00" at bounding box center [421, 83] width 228 height 19
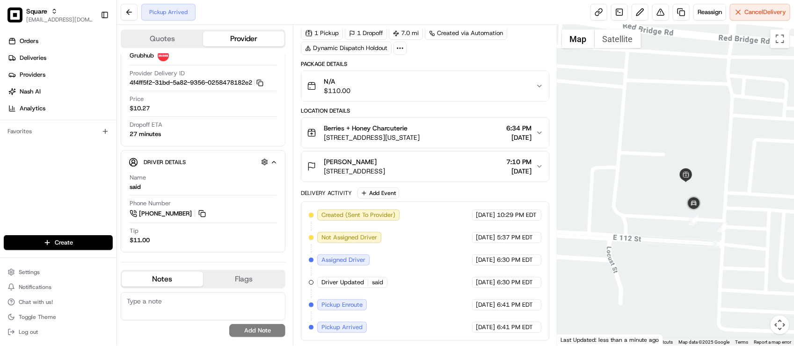
click at [483, 85] on div "N/A $110.00" at bounding box center [421, 86] width 228 height 19
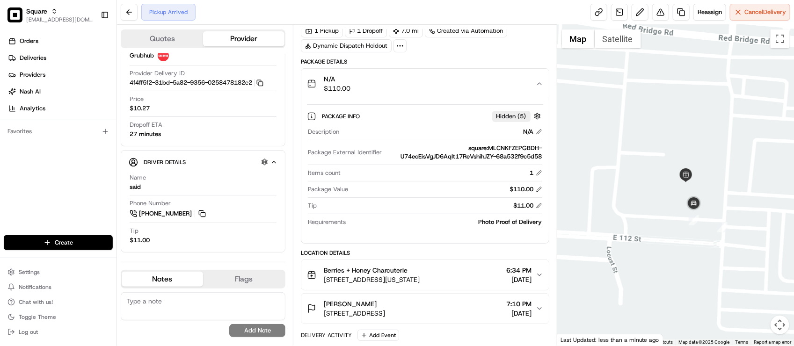
click at [483, 85] on div "N/A $110.00" at bounding box center [421, 83] width 228 height 19
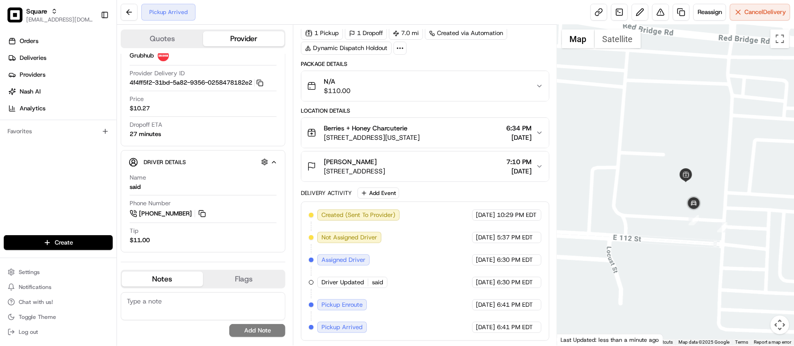
click at [483, 85] on div "N/A $110.00" at bounding box center [421, 86] width 228 height 19
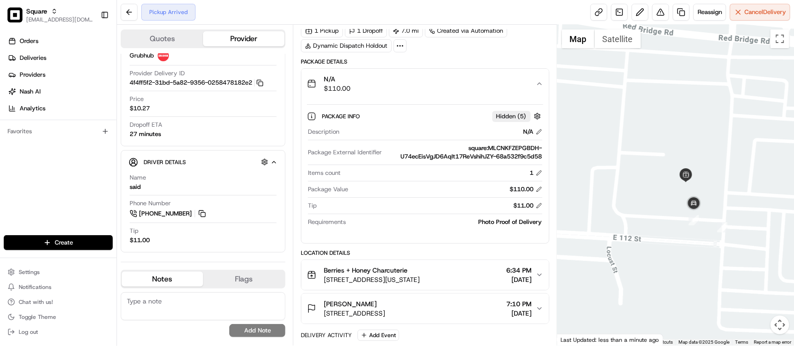
click at [483, 85] on div "N/A $110.00" at bounding box center [421, 83] width 228 height 19
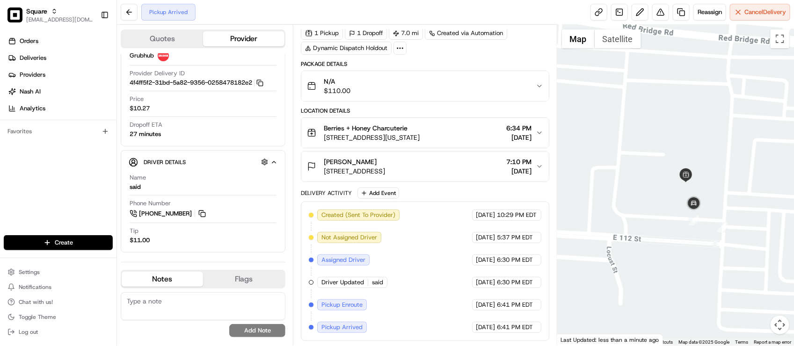
click at [483, 85] on div "N/A $110.00" at bounding box center [421, 86] width 228 height 19
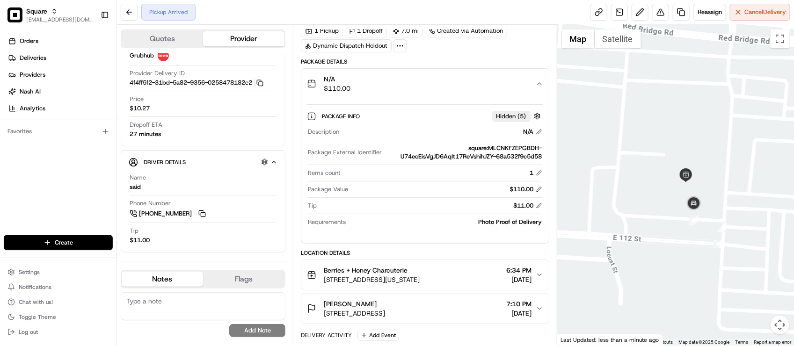
click at [483, 85] on div "N/A $110.00" at bounding box center [421, 83] width 228 height 19
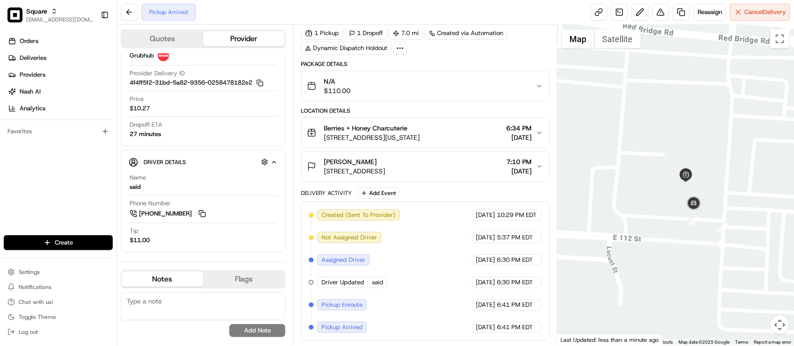
click at [419, 125] on div "Berries + Honey Charcuterie" at bounding box center [372, 127] width 96 height 9
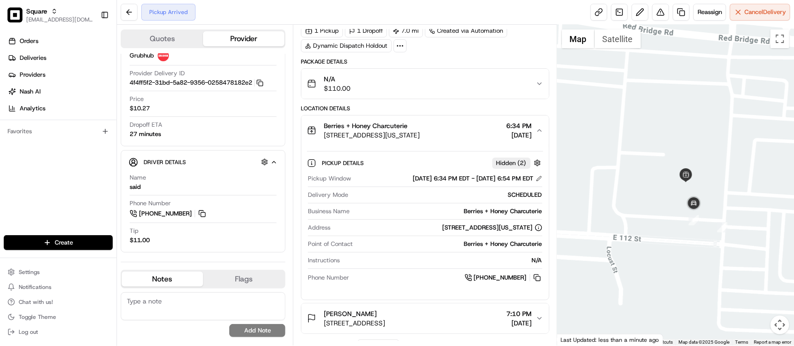
click at [419, 127] on div "Berries + Honey Charcuterie" at bounding box center [372, 125] width 96 height 9
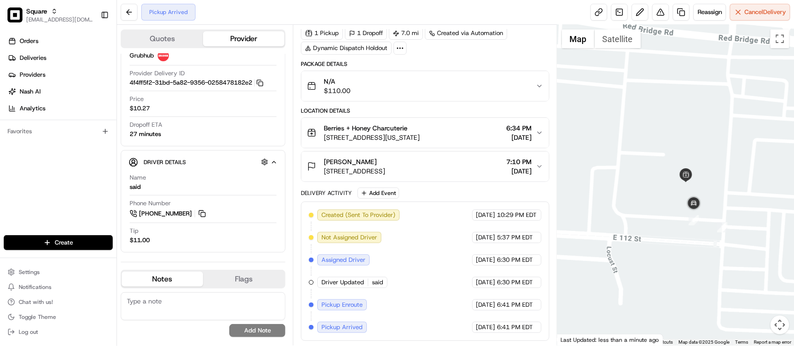
click at [385, 171] on span "4145 W 147th Terrace, Overland Park, KS 66224, USA" at bounding box center [354, 170] width 61 height 9
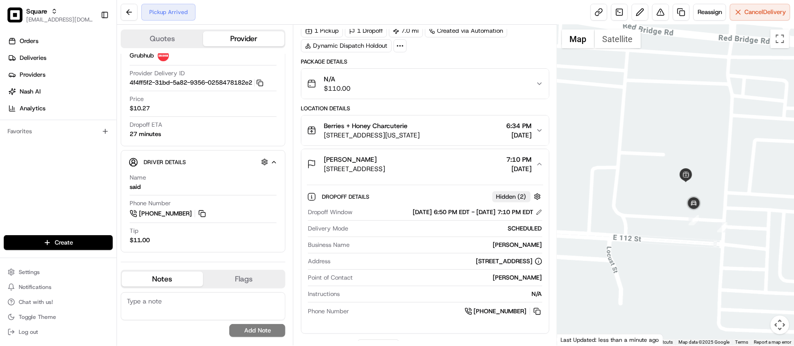
click at [385, 171] on span "4145 W 147th Terrace, Overland Park, KS 66224, USA" at bounding box center [354, 168] width 61 height 9
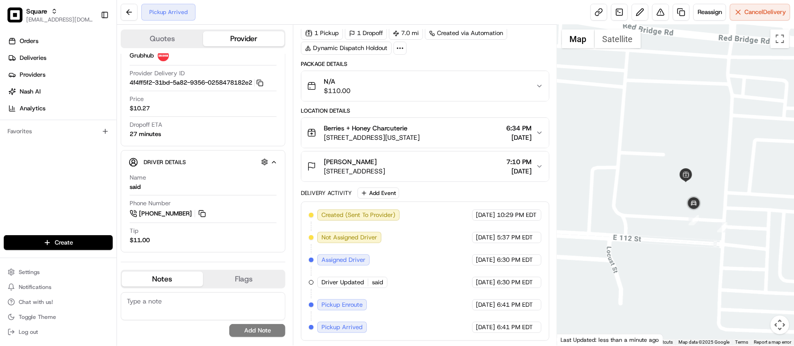
click at [455, 122] on button "Berries + Honey Charcuterie 519 E Red Bridge Rd, Kansas City, MO 64131, USA 6:3…" at bounding box center [424, 133] width 247 height 30
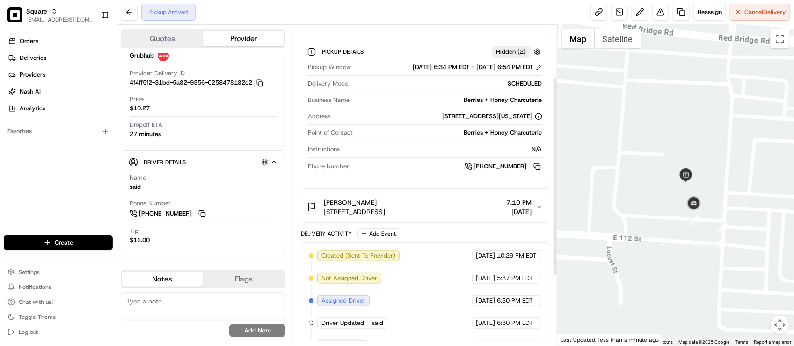
scroll to position [79, 0]
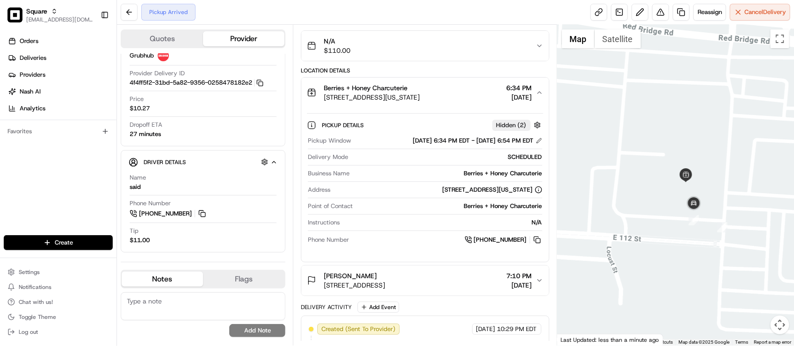
click at [366, 181] on div "Business Name Berries + Honey Charcuterie" at bounding box center [425, 175] width 234 height 13
click at [367, 181] on div "Business Name Berries + Honey Charcuterie" at bounding box center [425, 175] width 234 height 13
click at [368, 206] on div "Berries + Honey Charcuterie" at bounding box center [448, 206] width 185 height 8
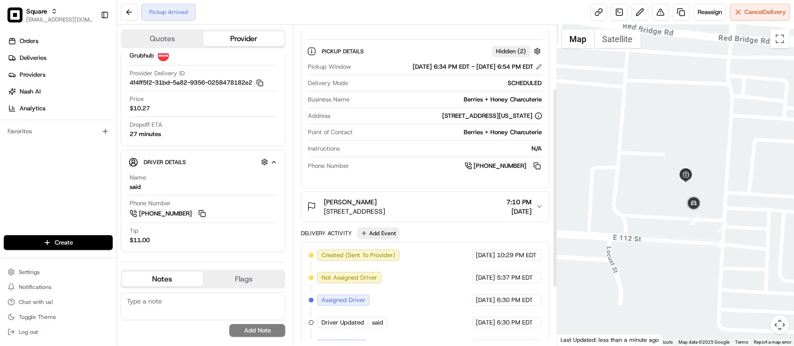
scroll to position [195, 0]
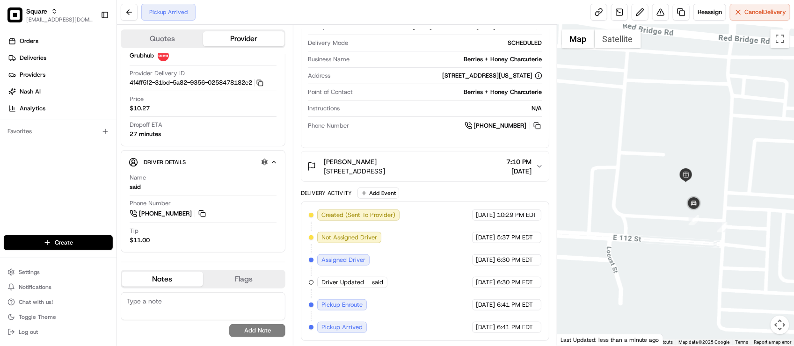
click at [456, 199] on div "Delivery Activity Add Event Created (Sent To Provider) Grubhub 08/19/2025 10:29…" at bounding box center [425, 264] width 248 height 153
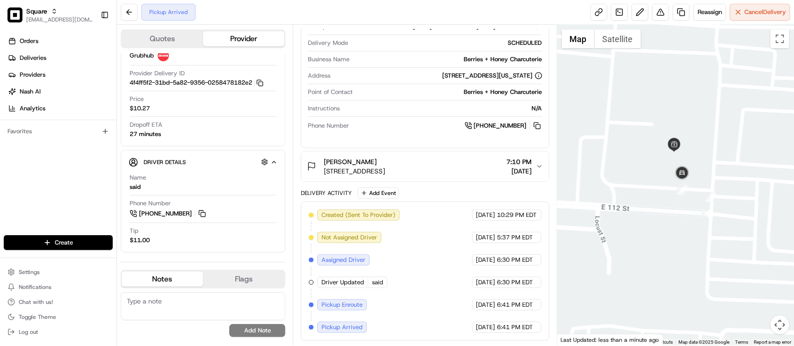
drag, startPoint x: 628, startPoint y: 205, endPoint x: 614, endPoint y: 173, distance: 34.8
click at [614, 173] on div at bounding box center [675, 185] width 237 height 321
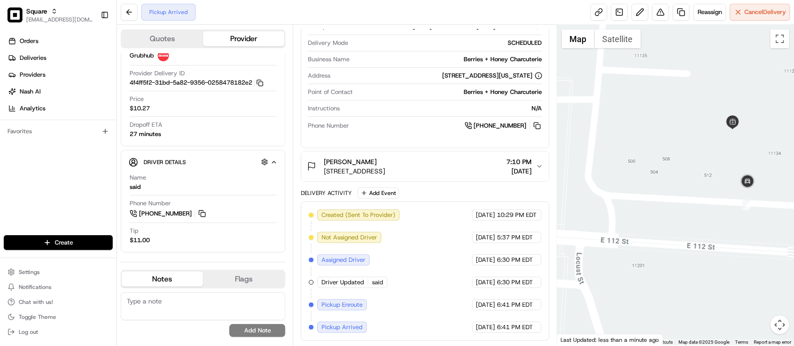
drag, startPoint x: 656, startPoint y: 160, endPoint x: 702, endPoint y: 207, distance: 66.1
click at [661, 198] on div at bounding box center [675, 185] width 237 height 321
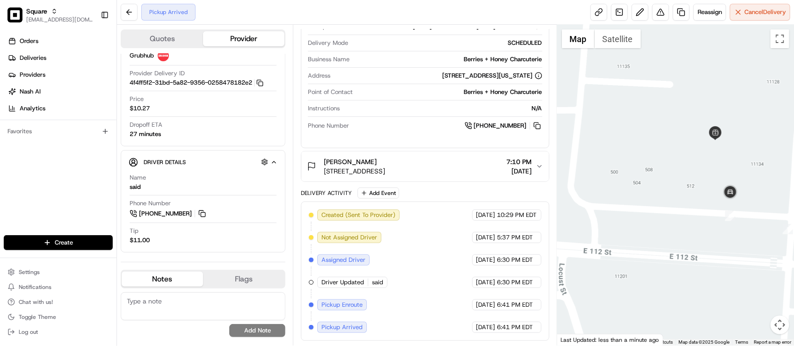
drag, startPoint x: 765, startPoint y: 203, endPoint x: 747, endPoint y: 207, distance: 17.7
click at [747, 207] on div at bounding box center [675, 185] width 237 height 321
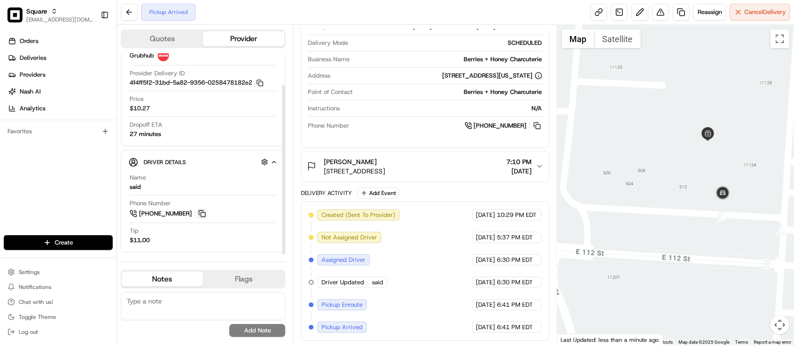
click at [206, 216] on button at bounding box center [202, 214] width 10 height 10
click at [480, 199] on div "Delivery Activity Add Event Created (Sent To Provider) Grubhub 08/19/2025 10:29…" at bounding box center [425, 264] width 248 height 153
click at [437, 192] on div "Delivery Activity Add Event" at bounding box center [425, 193] width 248 height 11
drag, startPoint x: 680, startPoint y: 176, endPoint x: 676, endPoint y: 183, distance: 8.0
click at [674, 182] on div at bounding box center [675, 185] width 237 height 321
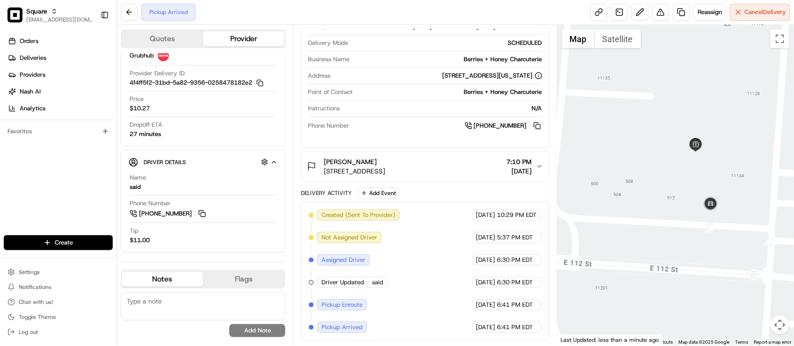
drag, startPoint x: 683, startPoint y: 183, endPoint x: 677, endPoint y: 185, distance: 7.0
click at [677, 185] on div at bounding box center [675, 185] width 237 height 321
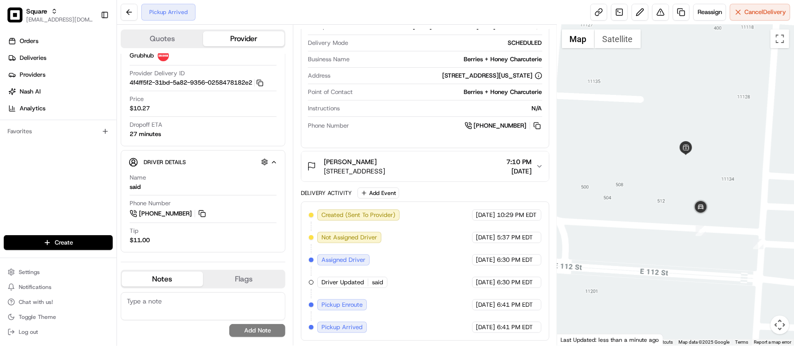
click at [391, 122] on div "+1 816 898 1405" at bounding box center [447, 126] width 189 height 10
click at [398, 152] on button "Danielle Krout 4145 W 147th Terrace, Overland Park, KS 66224, USA 7:10 PM 08/22…" at bounding box center [424, 167] width 247 height 30
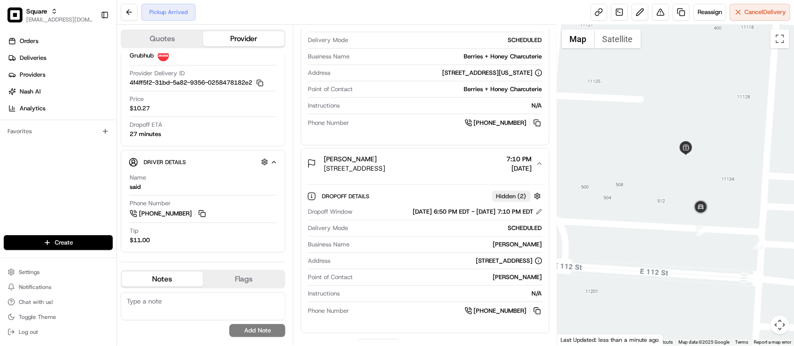
click at [385, 158] on div "Danielle Krout" at bounding box center [354, 158] width 61 height 9
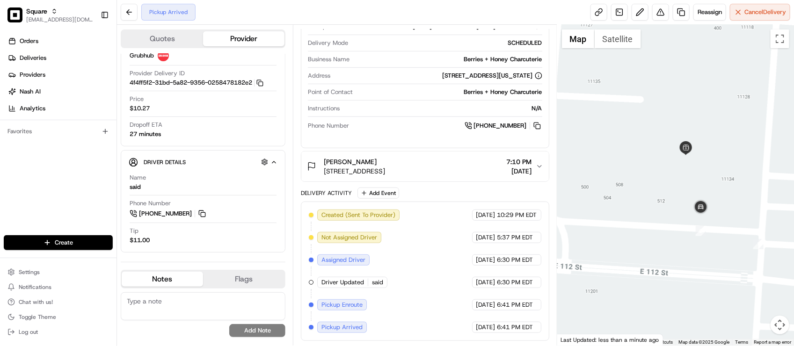
click at [413, 121] on div "+1 816 898 1405" at bounding box center [447, 126] width 189 height 10
click at [420, 240] on div "Created (Sent To Provider) Grubhub 08/19/2025 10:29 PM EDT Not Assigned Driver …" at bounding box center [425, 271] width 232 height 123
click at [428, 245] on div "Created (Sent To Provider) Grubhub 08/19/2025 10:29 PM EDT Not Assigned Driver …" at bounding box center [425, 271] width 232 height 123
click at [234, 125] on div "Dropoff ETA 27 minutes" at bounding box center [203, 130] width 147 height 18
click at [456, 272] on div "Created (Sent To Provider) Grubhub 08/19/2025 10:29 PM EDT Not Assigned Driver …" at bounding box center [425, 271] width 232 height 123
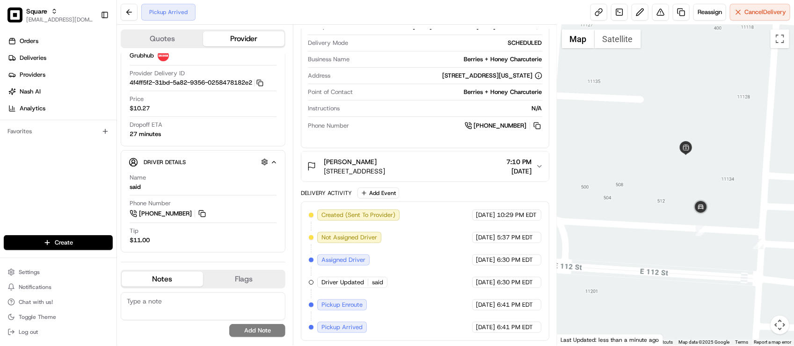
click at [447, 271] on div "Created (Sent To Provider) Grubhub 08/19/2025 10:29 PM EDT Not Assigned Driver …" at bounding box center [425, 271] width 232 height 123
click at [449, 269] on div "Created (Sent To Provider) Grubhub 08/19/2025 10:29 PM EDT Not Assigned Driver …" at bounding box center [425, 271] width 232 height 123
click at [438, 241] on div "Created (Sent To Provider) Grubhub 08/19/2025 10:29 PM EDT Not Assigned Driver …" at bounding box center [425, 271] width 232 height 123
click at [399, 131] on div "Pickup Window 08/22/2025 6:34 PM EDT - 08/22/2025 6:54 PM EDT Delivery Mode SCH…" at bounding box center [425, 77] width 236 height 116
click at [403, 132] on div "Pickup Window 08/22/2025 6:34 PM EDT - 08/22/2025 6:54 PM EDT Delivery Mode SCH…" at bounding box center [425, 77] width 236 height 116
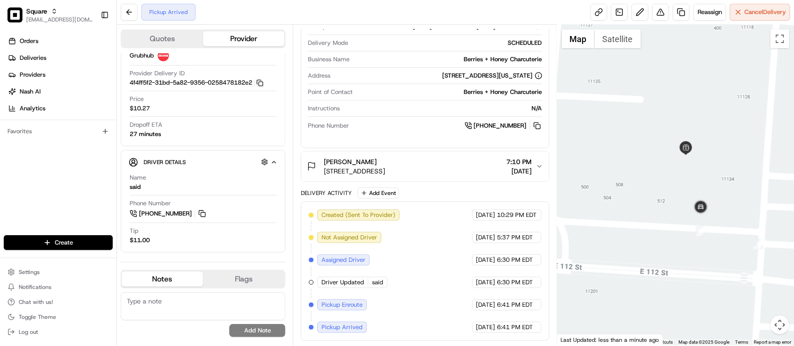
click at [421, 137] on div "Pickup Details Hidden ( 2 ) Pickup Window 08/22/2025 6:34 PM EDT - 08/22/2025 6…" at bounding box center [424, 66] width 247 height 147
click at [392, 145] on div "Pickup Details Hidden ( 2 ) Pickup Window 08/22/2025 6:34 PM EDT - 08/22/2025 6…" at bounding box center [424, 70] width 247 height 154
click at [413, 210] on div "Created (Sent To Provider) Grubhub 08/19/2025 10:29 PM EDT Not Assigned Driver …" at bounding box center [425, 271] width 232 height 123
click at [342, 88] on span "Point of Contact" at bounding box center [330, 92] width 45 height 8
click at [213, 294] on textarea at bounding box center [203, 306] width 165 height 28
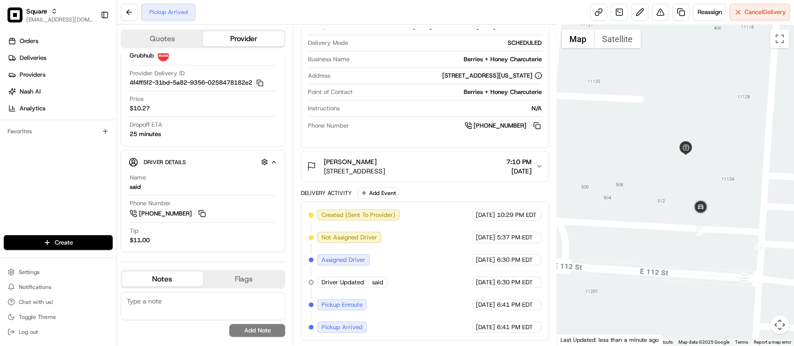
type textarea "I"
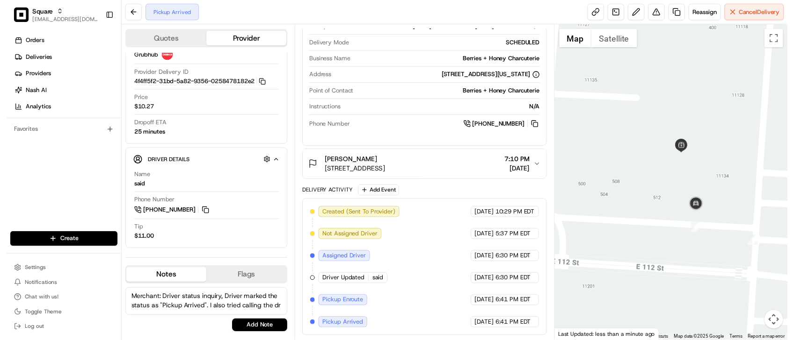
scroll to position [4, 0]
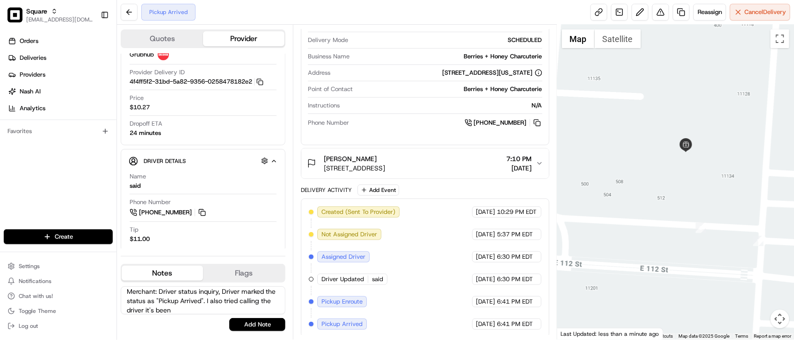
click at [429, 258] on div "Created (Sent To Provider) Grubhub 08/19/2025 10:29 PM EDT Not Assigned Driver …" at bounding box center [425, 268] width 232 height 123
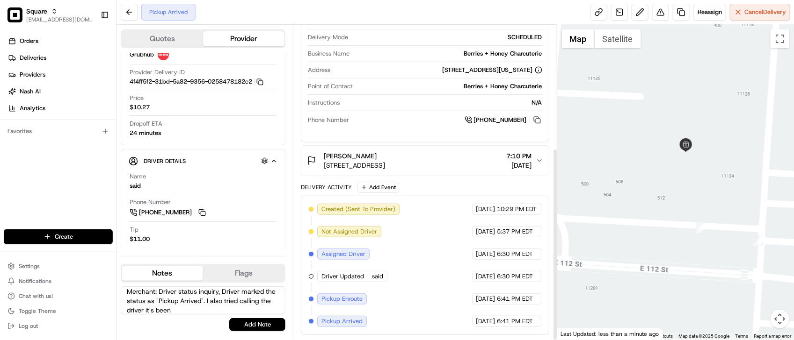
scroll to position [201, 0]
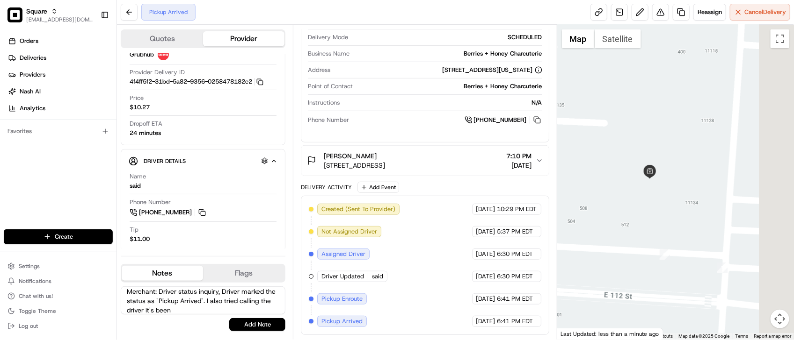
drag, startPoint x: 723, startPoint y: 224, endPoint x: 687, endPoint y: 249, distance: 45.0
click at [683, 252] on div at bounding box center [675, 182] width 237 height 315
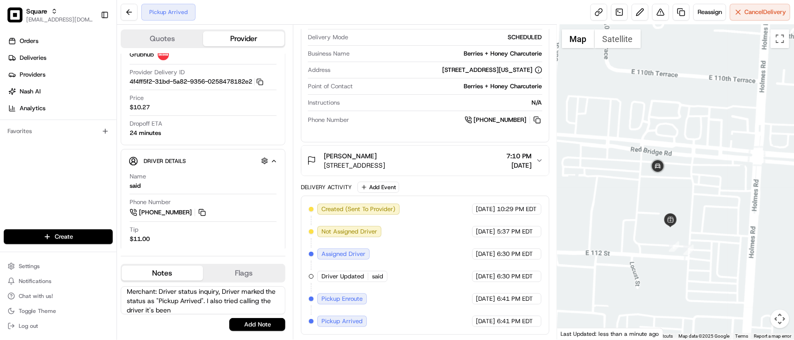
click at [406, 277] on div "Created (Sent To Provider) Grubhub 08/19/2025 10:29 PM EDT Not Assigned Driver …" at bounding box center [425, 265] width 232 height 123
click at [228, 311] on textarea "Merchant: Driver status inquiry, Driver marked the status as "Pickup Arrived". …" at bounding box center [203, 301] width 165 height 28
click at [488, 17] on div "Pickup Arrived Reassign Cancel Delivery" at bounding box center [455, 12] width 677 height 25
click at [419, 262] on div "Created (Sent To Provider) Grubhub 08/19/2025 10:29 PM EDT Not Assigned Driver …" at bounding box center [425, 265] width 232 height 123
click at [415, 268] on div "Created (Sent To Provider) Grubhub 08/19/2025 10:29 PM EDT Not Assigned Driver …" at bounding box center [425, 265] width 232 height 123
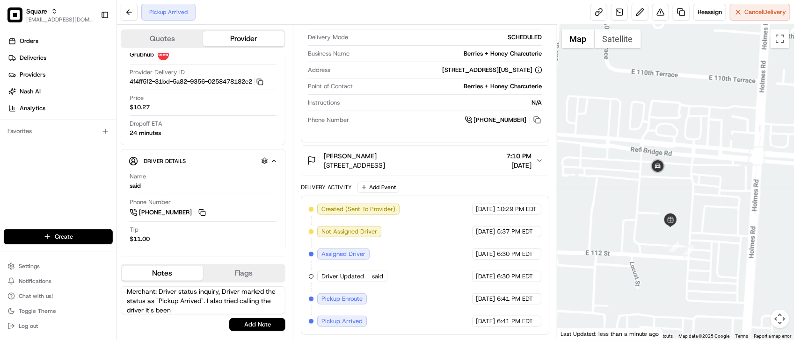
click at [207, 307] on textarea "Merchant: Driver status inquiry, Driver marked the status as "Pickup Arrived". …" at bounding box center [203, 301] width 165 height 28
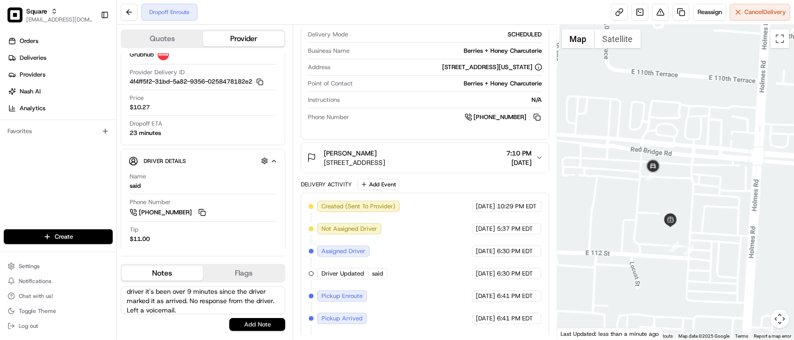
type textarea "Merchant: Driver status inquiry, Driver marked the status as "Pickup Arrived". …"
click at [260, 321] on button "Add Note" at bounding box center [257, 324] width 56 height 13
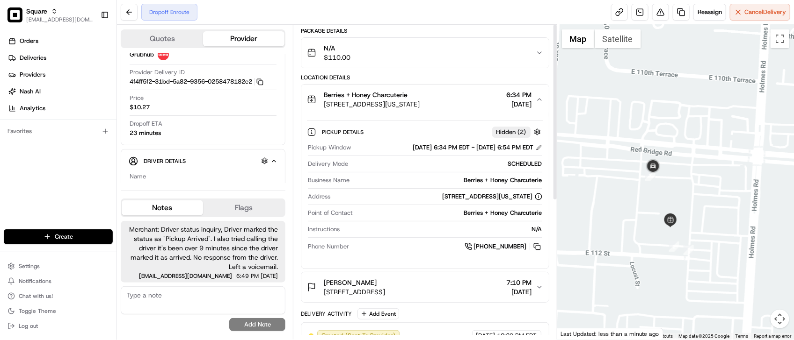
scroll to position [175, 0]
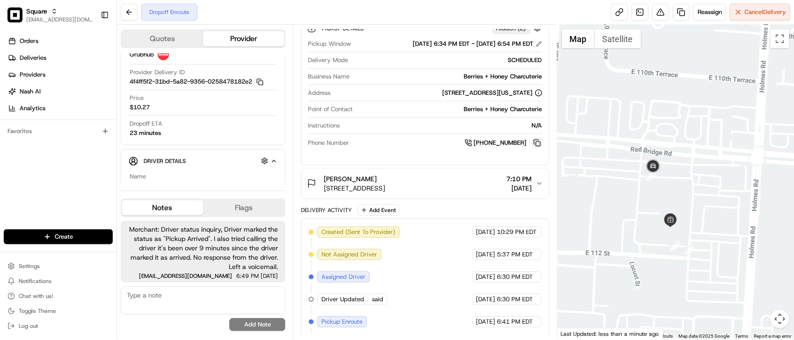
click at [534, 144] on button at bounding box center [537, 143] width 10 height 10
click at [457, 122] on div "Pickup Window 08/22/2025 6:34 PM EDT - 08/22/2025 6:54 PM EDT Delivery Mode SCH…" at bounding box center [425, 94] width 236 height 116
click at [431, 1] on div "Dropoff Enroute Reassign Cancel Delivery" at bounding box center [455, 12] width 677 height 25
click at [230, 130] on div "Dropoff ETA 23 minutes" at bounding box center [203, 129] width 147 height 18
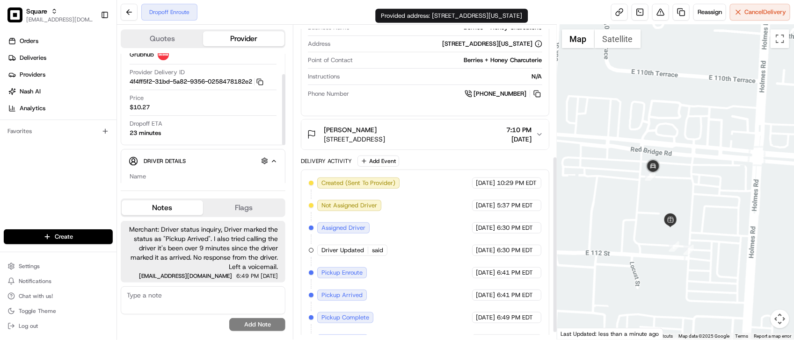
scroll to position [246, 0]
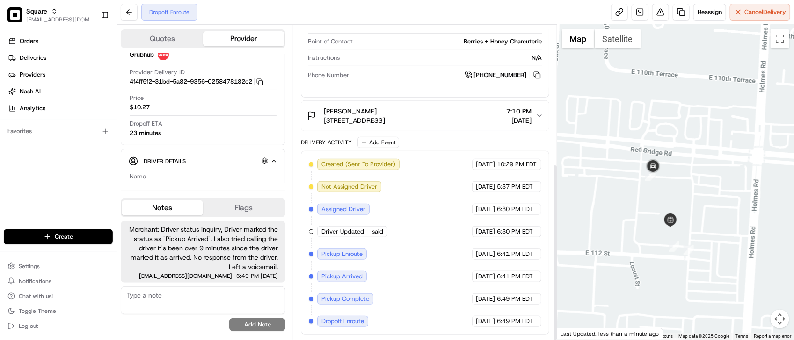
click at [385, 113] on div "Danielle Krout" at bounding box center [354, 111] width 61 height 9
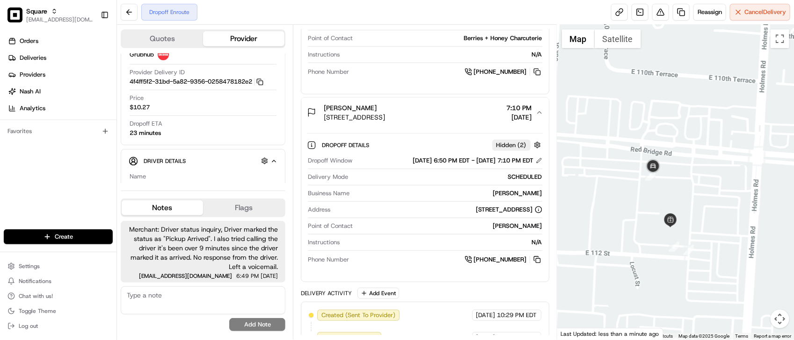
click at [385, 113] on div "Danielle Krout" at bounding box center [354, 107] width 61 height 9
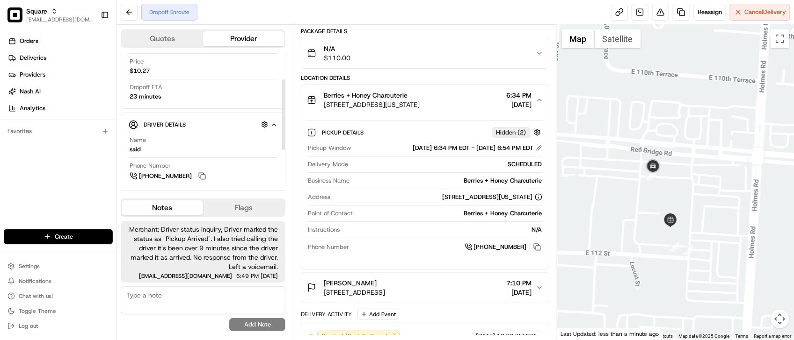
scroll to position [108, 0]
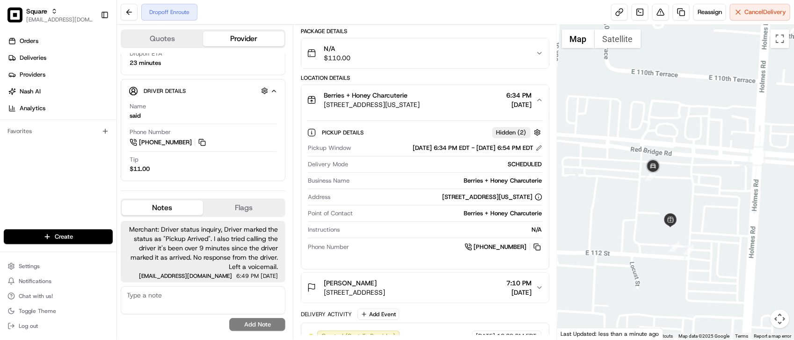
click at [312, 6] on div "Dropoff Enroute Reassign Cancel Delivery" at bounding box center [455, 12] width 677 height 25
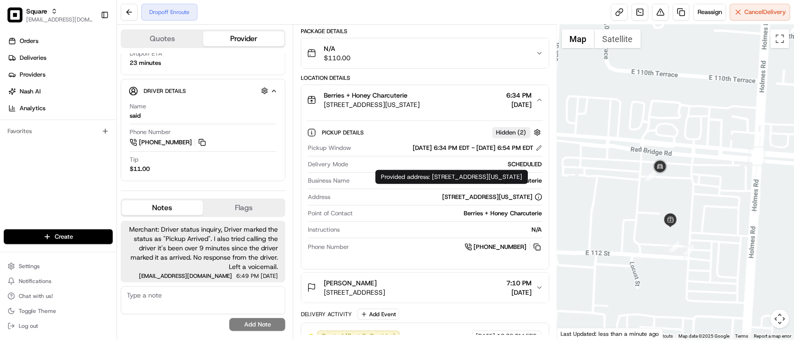
click at [442, 200] on div "519 E Red Bridge Rd, Kansas City, MO 64131, USA" at bounding box center [492, 197] width 100 height 8
click at [172, 171] on div "Tip $11.00" at bounding box center [203, 165] width 147 height 18
click at [62, 176] on div "Orders Deliveries Providers Nash AI Analytics Favorites" at bounding box center [58, 132] width 116 height 205
click at [369, 197] on div "519 E Red Bridge Rd, Kansas City, MO 64131, USA" at bounding box center [438, 197] width 208 height 8
click at [396, 76] on div "Location Details" at bounding box center [425, 77] width 248 height 7
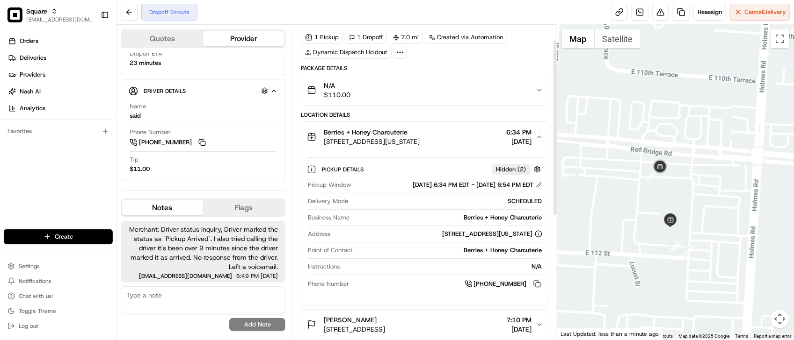
scroll to position [0, 0]
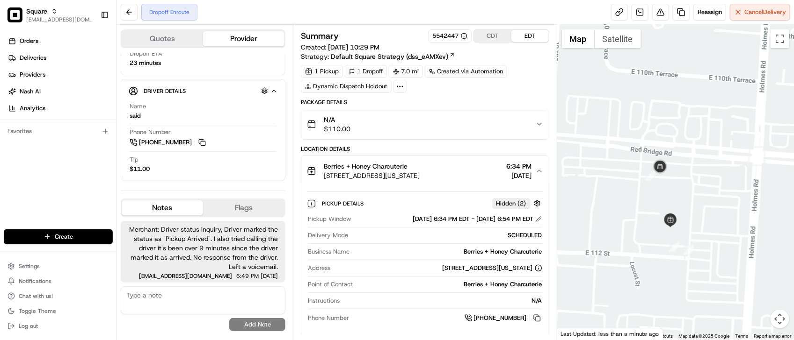
click at [513, 96] on div "Summary 5542447 CDT EDT Created: 08/19/2025 10:29 PM Strategy: Default Square S…" at bounding box center [425, 303] width 248 height 549
click at [475, 20] on div "Dropoff Enroute Reassign Cancel Delivery" at bounding box center [455, 12] width 677 height 25
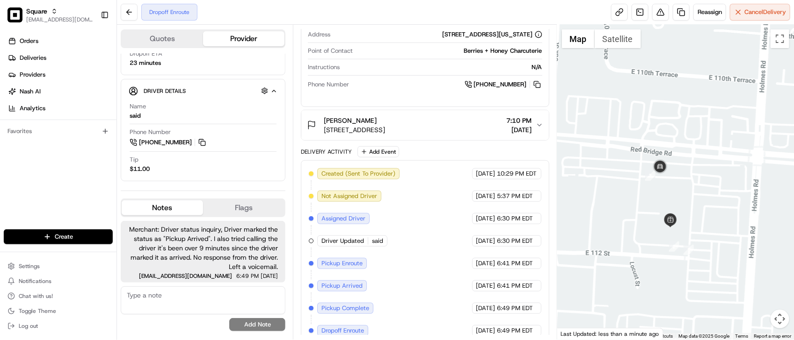
click at [461, 152] on div "Delivery Activity Add Event" at bounding box center [425, 151] width 248 height 11
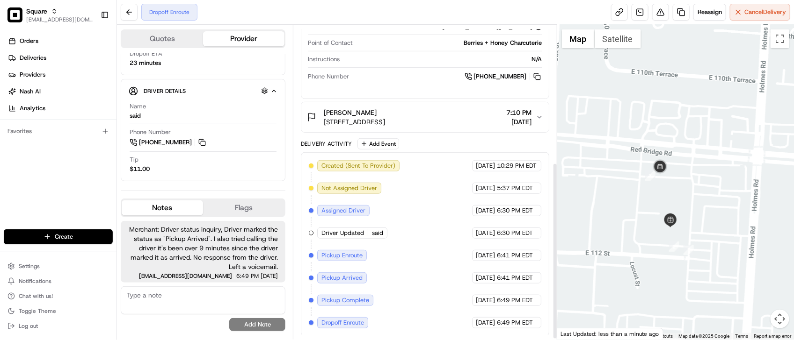
scroll to position [246, 0]
click at [396, 255] on div "Created (Sent To Provider) Grubhub 08/19/2025 10:29 PM EDT Not Assigned Driver …" at bounding box center [425, 243] width 232 height 168
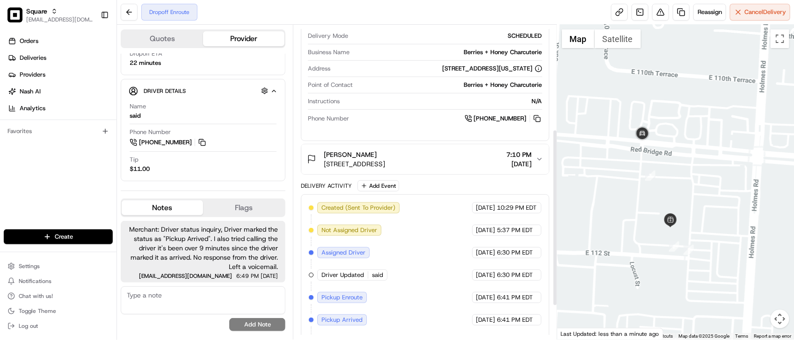
scroll to position [130, 0]
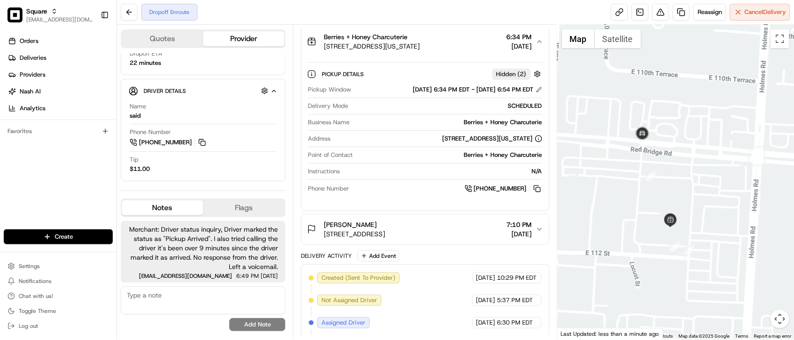
click at [407, 179] on div "Instructions N/A" at bounding box center [425, 173] width 234 height 13
click at [414, 184] on div "Pickup Window 08/22/2025 6:34 PM EDT - 08/22/2025 6:54 PM EDT Delivery Mode SCH…" at bounding box center [425, 140] width 236 height 116
click at [651, 204] on div at bounding box center [675, 182] width 237 height 315
click at [399, 161] on div "Point of Contact Berries + Honey Charcuterie" at bounding box center [425, 157] width 234 height 13
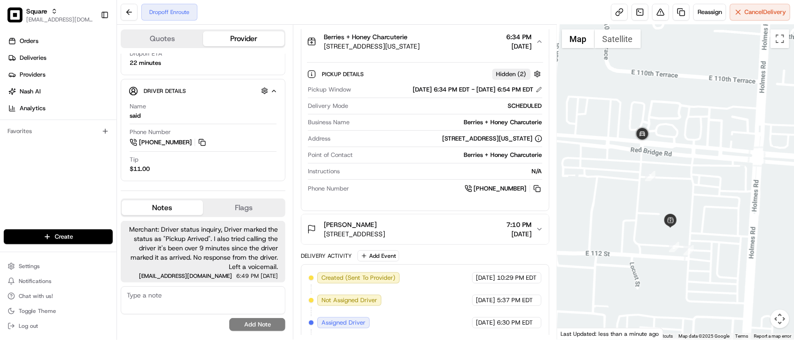
click at [393, 158] on div "Berries + Honey Charcuterie" at bounding box center [448, 155] width 185 height 8
click at [232, 19] on div "Dropoff Enroute Reassign Cancel Delivery" at bounding box center [455, 12] width 677 height 25
drag, startPoint x: 338, startPoint y: 13, endPoint x: 317, endPoint y: 22, distance: 23.5
click at [337, 13] on div "Dropoff Enroute Reassign Cancel Delivery" at bounding box center [455, 12] width 677 height 25
click at [186, 296] on textarea at bounding box center [203, 301] width 165 height 28
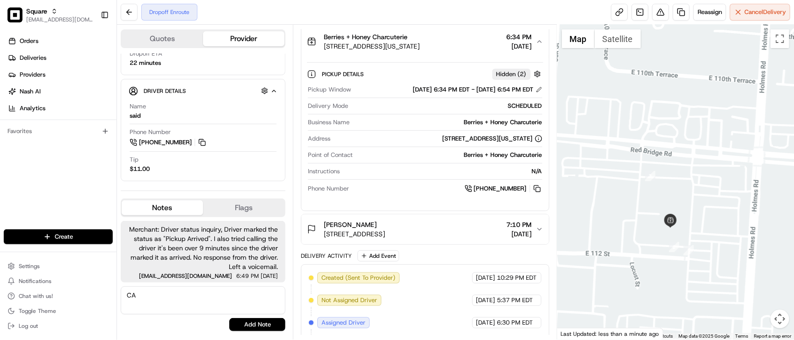
type textarea "C"
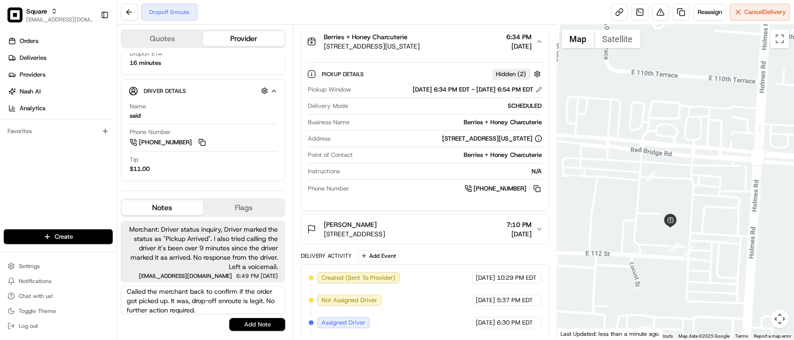
type textarea "Called the merchant back to confirm if the order got picked up. It was, drop-of…"
click at [257, 328] on button "Add Note" at bounding box center [257, 324] width 56 height 13
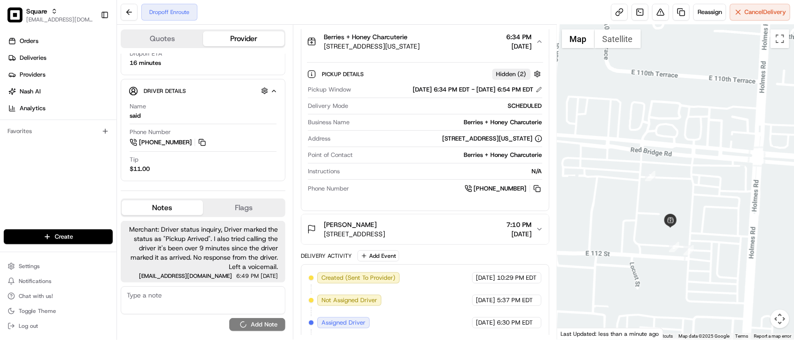
scroll to position [0, 0]
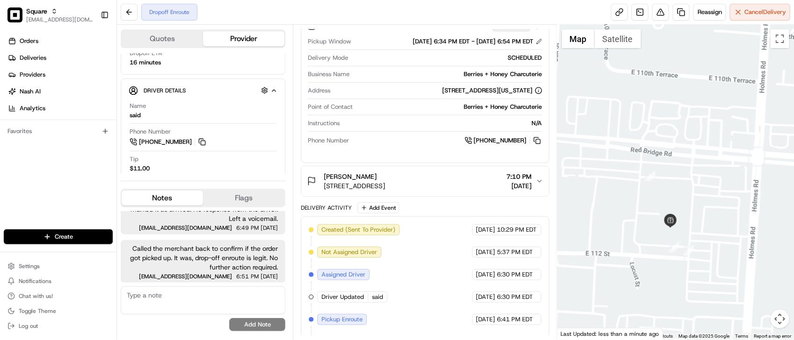
scroll to position [246, 0]
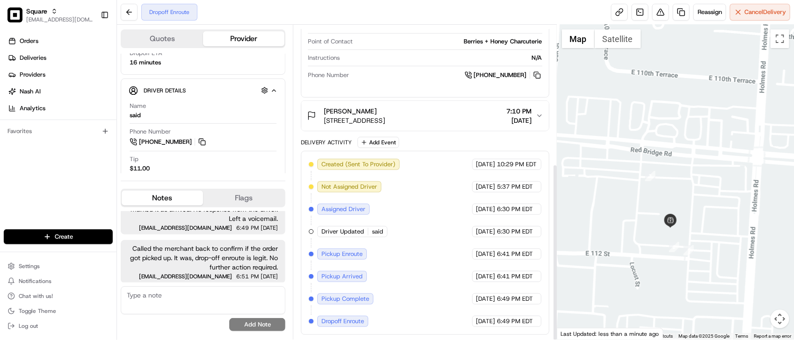
click at [444, 257] on div "Created (Sent To Provider) Grubhub 08/19/2025 10:29 PM EDT Not Assigned Driver …" at bounding box center [425, 243] width 232 height 168
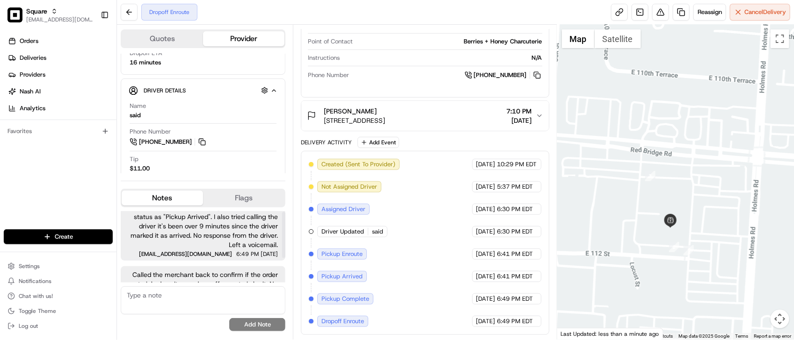
scroll to position [0, 0]
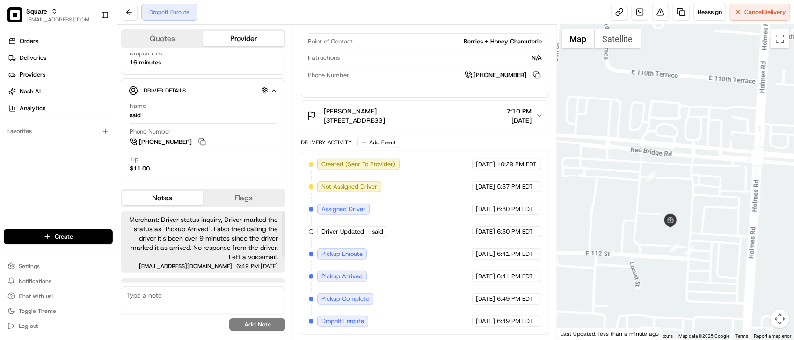
click at [474, 243] on div "Created (Sent To Provider) Grubhub 08/19/2025 10:29 PM EDT Not Assigned Driver …" at bounding box center [425, 243] width 232 height 168
click at [63, 181] on div "Orders Deliveries Providers Nash AI Analytics Favorites" at bounding box center [58, 132] width 116 height 205
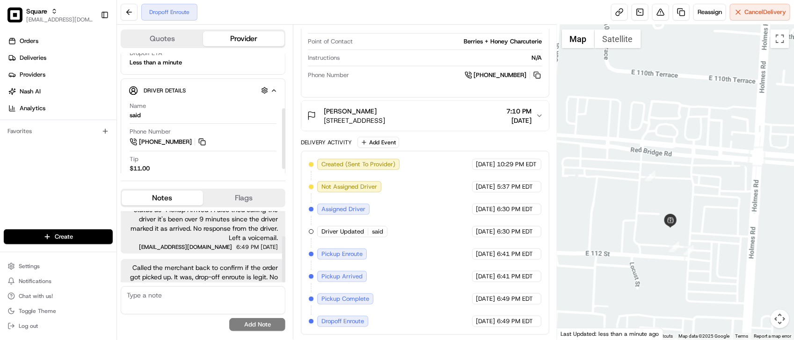
scroll to position [38, 0]
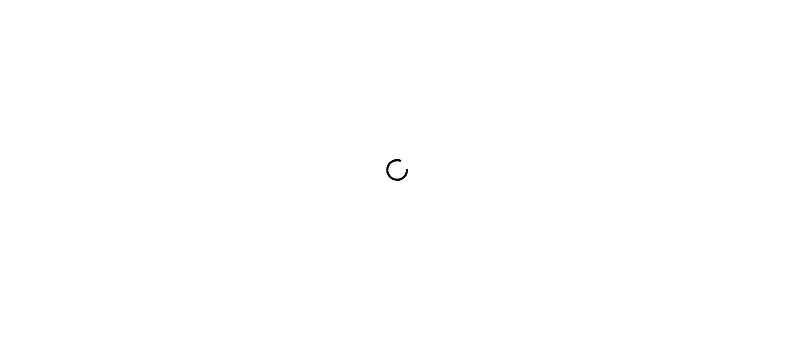
click at [476, 120] on div at bounding box center [397, 170] width 794 height 340
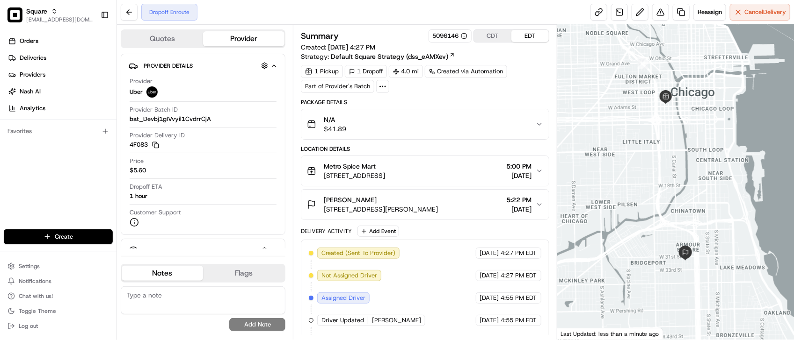
scroll to position [92, 0]
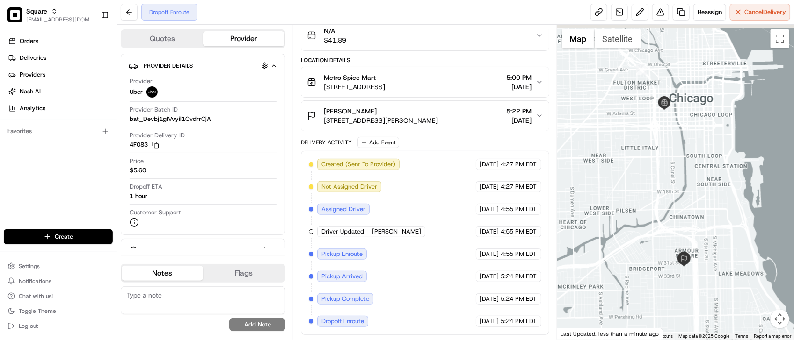
drag, startPoint x: 644, startPoint y: 151, endPoint x: 644, endPoint y: 164, distance: 13.1
click at [643, 164] on div at bounding box center [675, 182] width 237 height 315
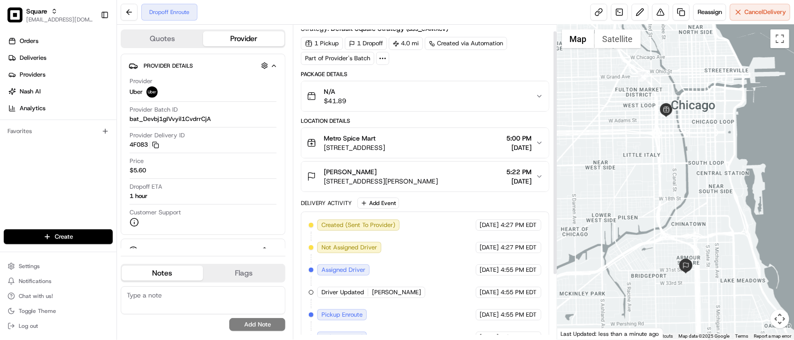
scroll to position [0, 0]
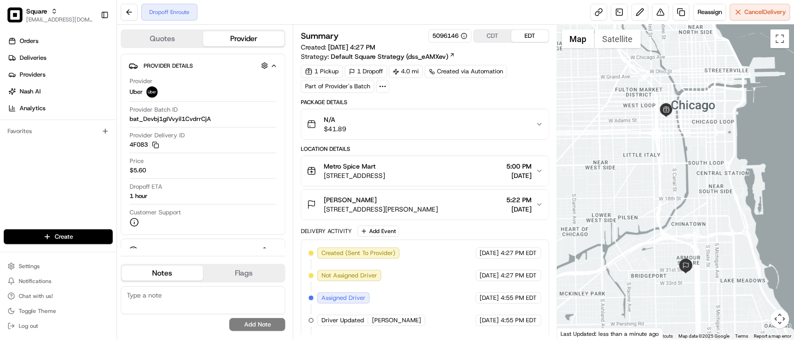
click at [485, 101] on div "Package Details" at bounding box center [425, 102] width 248 height 7
click at [700, 14] on span "Reassign" at bounding box center [709, 12] width 24 height 8
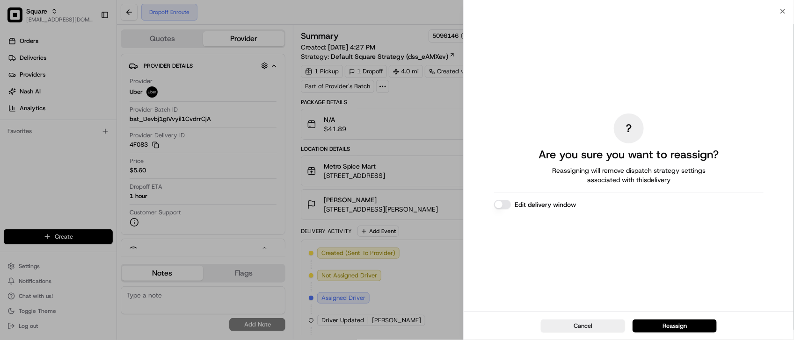
click at [507, 204] on button "Edit delivery window" at bounding box center [502, 204] width 17 height 9
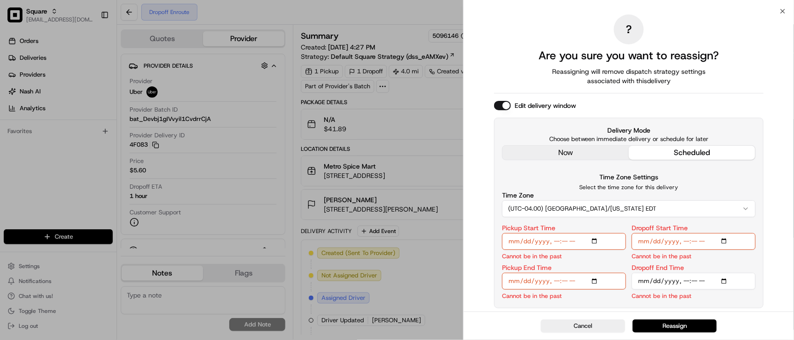
drag, startPoint x: 584, startPoint y: 166, endPoint x: 588, endPoint y: 160, distance: 7.7
click at [586, 166] on div "Delivery Mode Choose between immediate delivery or schedule for later now sched…" at bounding box center [628, 213] width 269 height 191
click at [588, 160] on div "now scheduled" at bounding box center [628, 152] width 253 height 15
click at [593, 151] on div "? Are you sure you want to reassign? Reassigning will remove dispatch strategy …" at bounding box center [628, 161] width 269 height 297
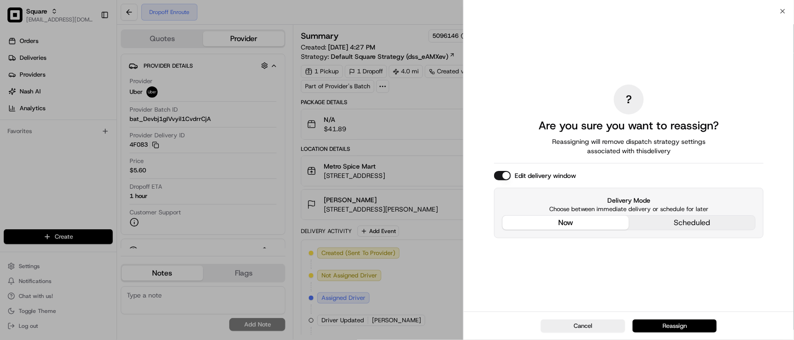
click at [669, 324] on button "Reassign" at bounding box center [674, 326] width 84 height 13
click at [676, 331] on div "Cancel" at bounding box center [628, 326] width 330 height 29
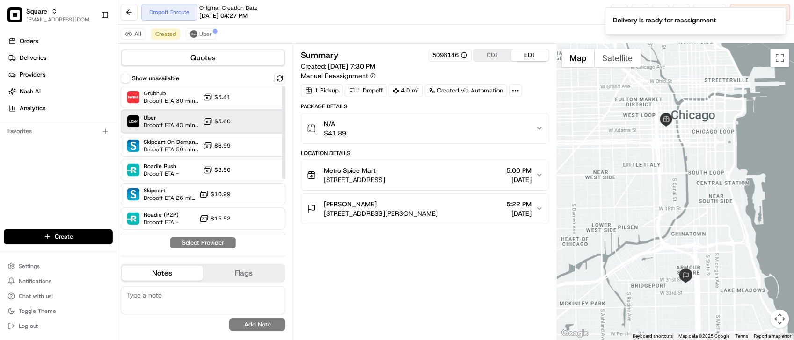
click at [152, 117] on span "Uber" at bounding box center [172, 117] width 56 height 7
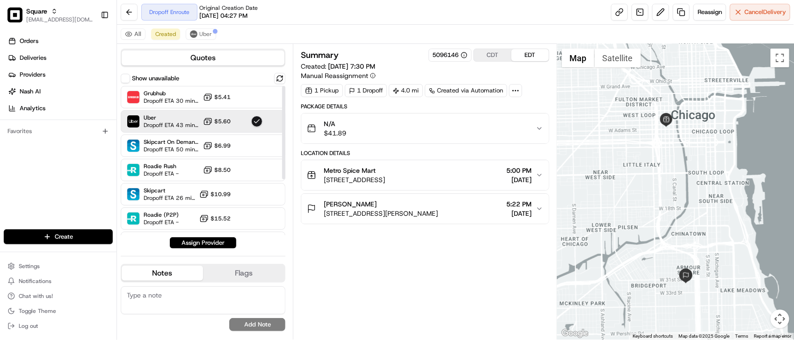
click at [212, 248] on button "Assign Provider" at bounding box center [203, 243] width 66 height 11
click at [387, 260] on div "Summary 5096146 CDT EDT Created: 08/22/2025 7:30 PM Manual Reassignment 1 Picku…" at bounding box center [425, 192] width 248 height 287
click at [389, 260] on div "Summary 5096146 CDT EDT Created: 08/22/2025 7:30 PM Manual Reassignment 1 Picku…" at bounding box center [425, 192] width 248 height 287
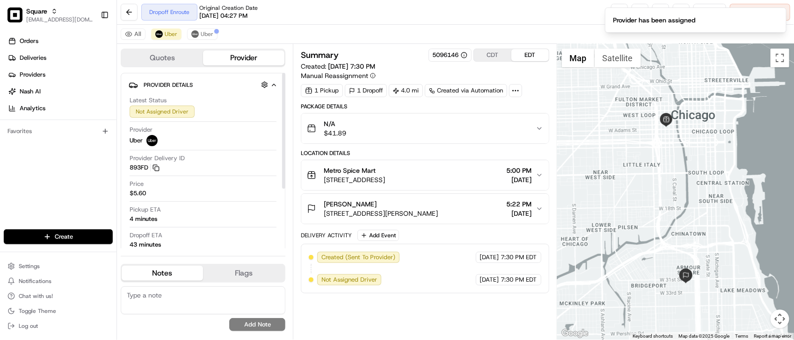
click at [167, 202] on div "Price $5.60" at bounding box center [203, 191] width 147 height 22
click at [469, 235] on div "Delivery Activity Add Event" at bounding box center [425, 235] width 248 height 11
click at [442, 144] on button "N/A $41.89" at bounding box center [424, 129] width 247 height 30
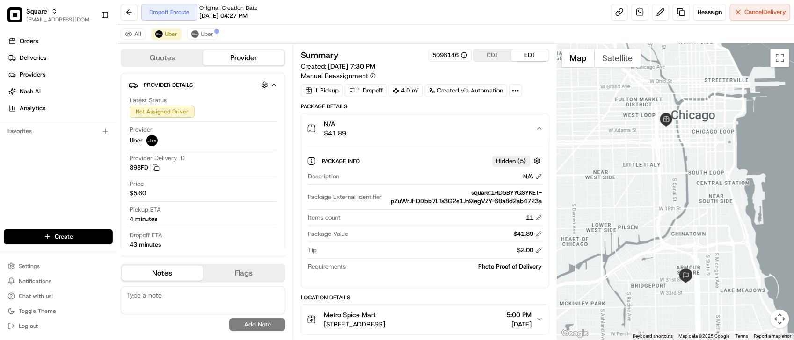
click at [442, 139] on button "N/A $41.89" at bounding box center [424, 129] width 247 height 30
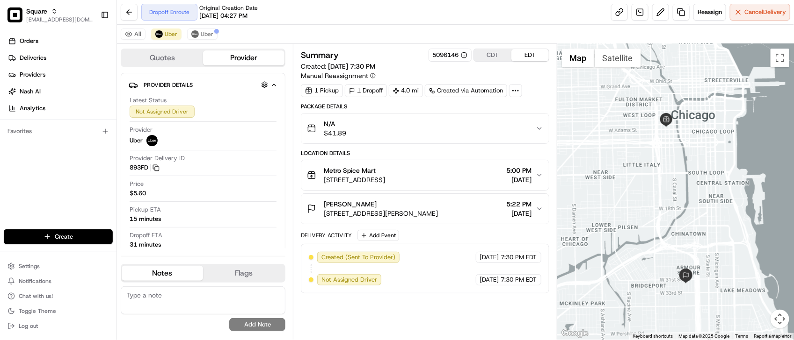
click at [443, 141] on button "N/A $41.89" at bounding box center [424, 129] width 247 height 30
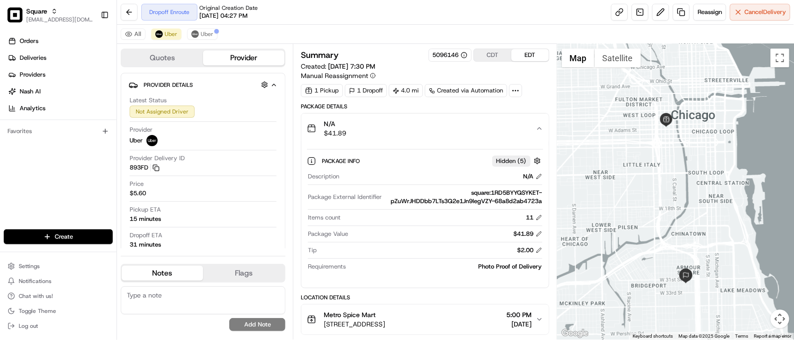
click at [424, 18] on div "Dropoff Enroute Original Creation Date 08/22/2025 04:27 PM Reassign Cancel Deli…" at bounding box center [455, 12] width 677 height 25
click at [331, 25] on div "All Uber Uber" at bounding box center [455, 34] width 677 height 19
click at [410, 39] on div "All Uber Uber" at bounding box center [455, 34] width 677 height 19
click at [383, 35] on div "All Uber Uber" at bounding box center [455, 34] width 677 height 19
click at [325, 22] on div "Dropoff Enroute Original Creation Date 08/22/2025 04:27 PM Reassign Cancel Deli…" at bounding box center [455, 12] width 677 height 25
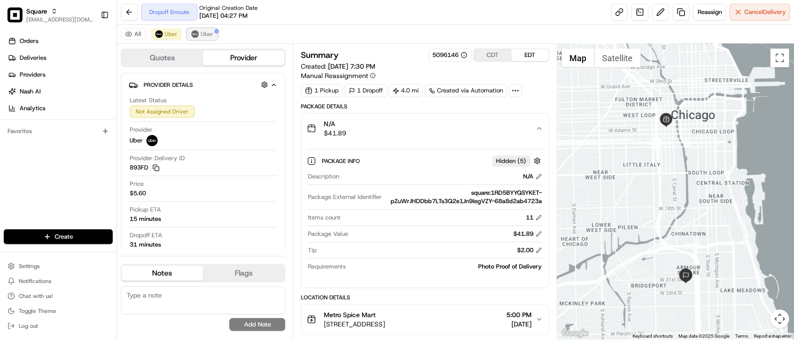
click at [201, 34] on span "Uber" at bounding box center [207, 33] width 13 height 7
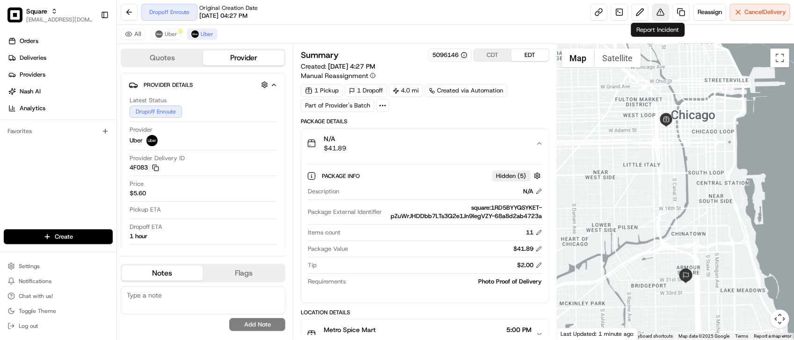
click at [653, 17] on button at bounding box center [660, 12] width 17 height 17
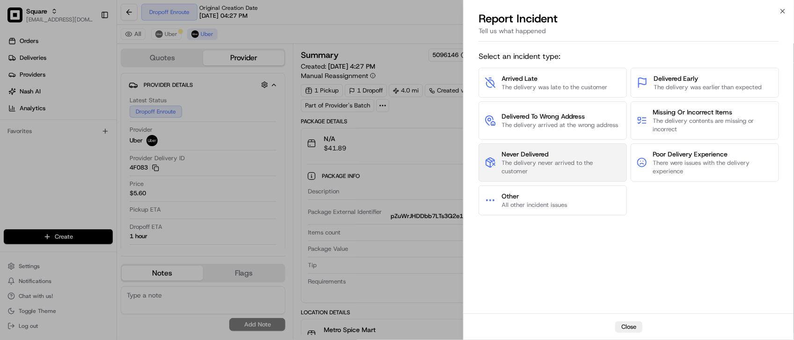
click at [546, 172] on span "The delivery never arrived to the customer" at bounding box center [560, 167] width 119 height 17
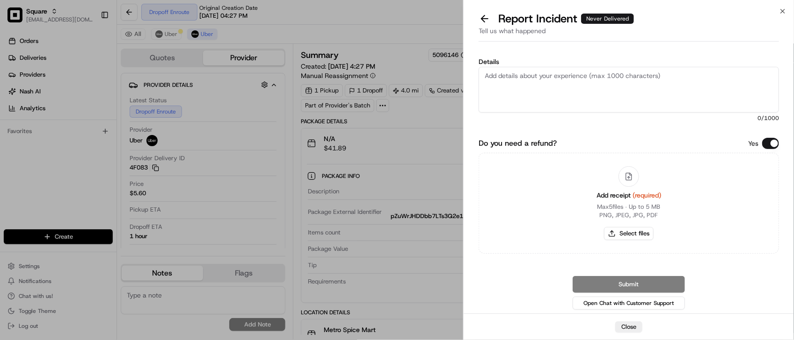
click at [765, 148] on div "Yes" at bounding box center [763, 143] width 31 height 11
click at [766, 145] on button "Do you need a refund?" at bounding box center [770, 143] width 17 height 11
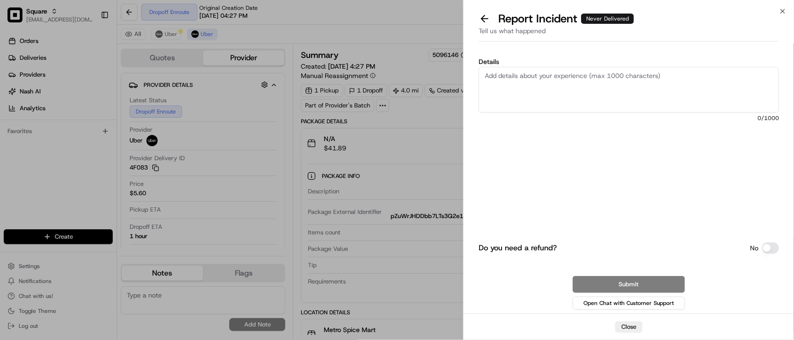
click at [675, 77] on textarea "Details" at bounding box center [628, 90] width 300 height 46
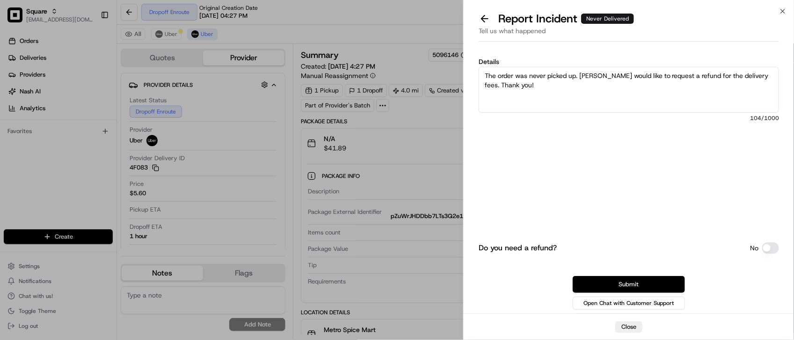
type textarea "The order was never picked up. Merchant would like to request a refund for the …"
click at [664, 276] on button "Submit" at bounding box center [628, 284] width 112 height 17
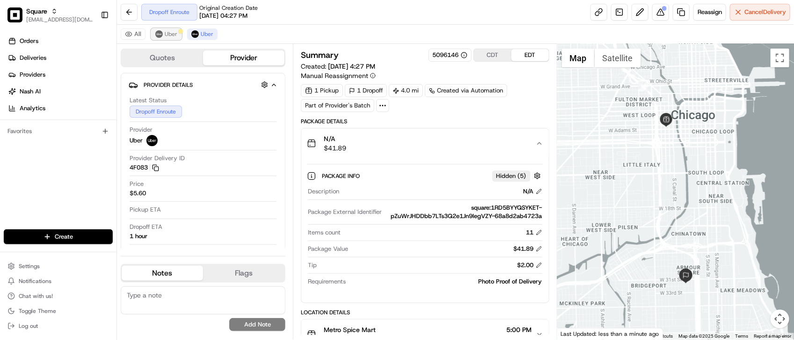
click at [172, 37] on span "Uber" at bounding box center [171, 33] width 13 height 7
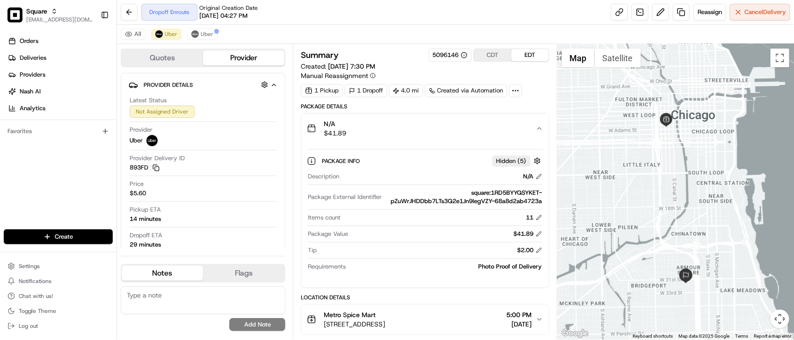
click at [290, 21] on div "Dropoff Enroute Original Creation Date 08/22/2025 04:27 PM Reassign Cancel Deli…" at bounding box center [455, 12] width 677 height 25
click at [206, 34] on span "Uber" at bounding box center [207, 33] width 13 height 7
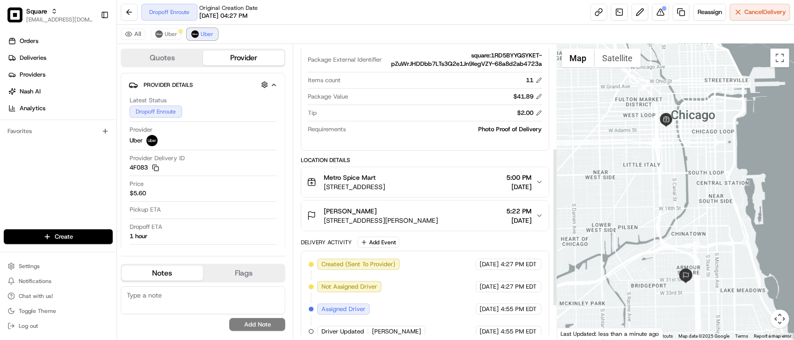
scroll to position [234, 0]
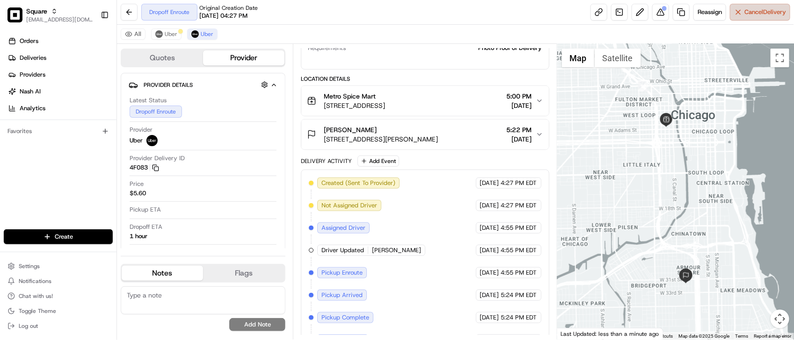
click at [732, 13] on button "Cancel Delivery" at bounding box center [760, 12] width 60 height 17
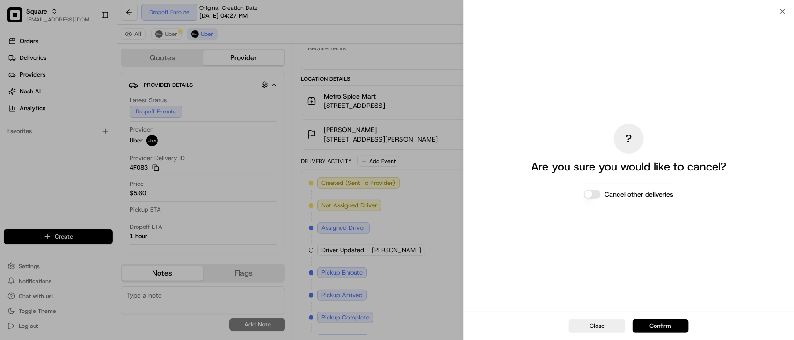
click at [652, 326] on button "Confirm" at bounding box center [660, 326] width 56 height 13
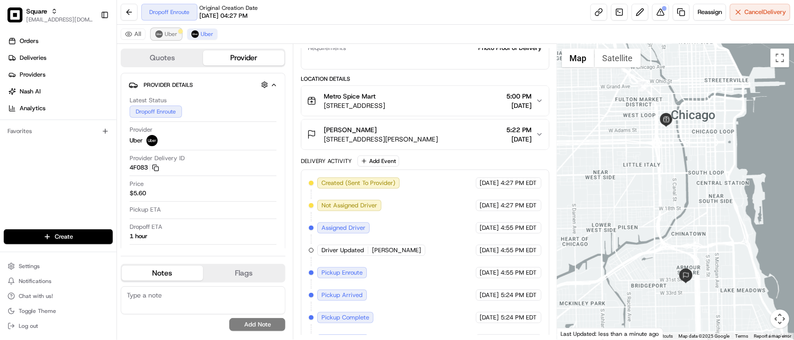
click at [174, 36] on span "Uber" at bounding box center [171, 33] width 13 height 7
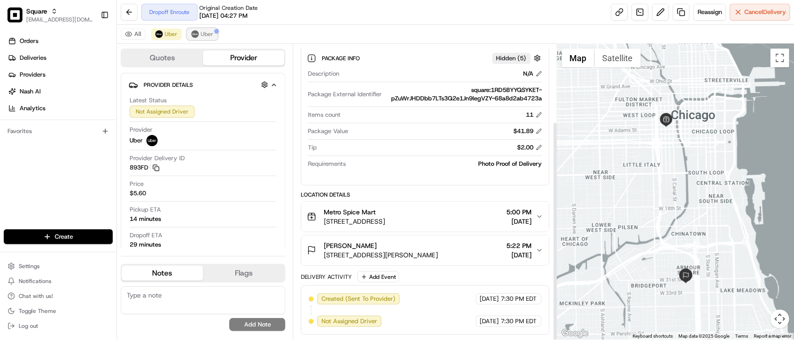
click at [201, 35] on button "Uber" at bounding box center [202, 34] width 30 height 11
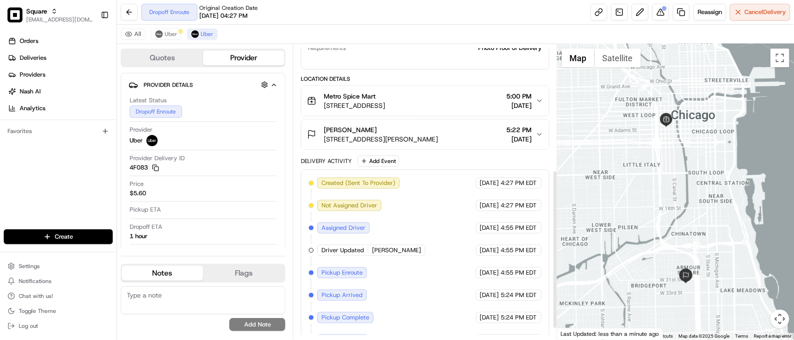
click at [330, 12] on div "Dropoff Enroute Original Creation Date 08/22/2025 04:27 PM Reassign Cancel Deli…" at bounding box center [455, 12] width 677 height 25
drag, startPoint x: 76, startPoint y: 208, endPoint x: 65, endPoint y: 195, distance: 17.0
click at [73, 209] on div "Orders Deliveries Providers Nash AI Analytics Favorites" at bounding box center [58, 132] width 116 height 205
click at [165, 34] on span "Uber" at bounding box center [171, 33] width 13 height 7
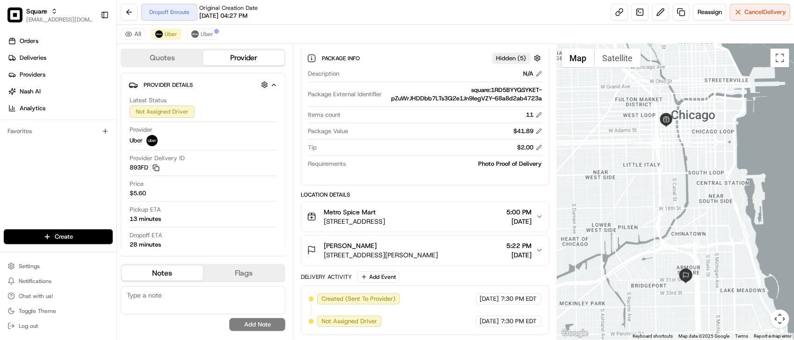
click at [209, 43] on div "All Uber Uber" at bounding box center [455, 34] width 677 height 19
click at [207, 34] on span "Uber" at bounding box center [207, 33] width 13 height 7
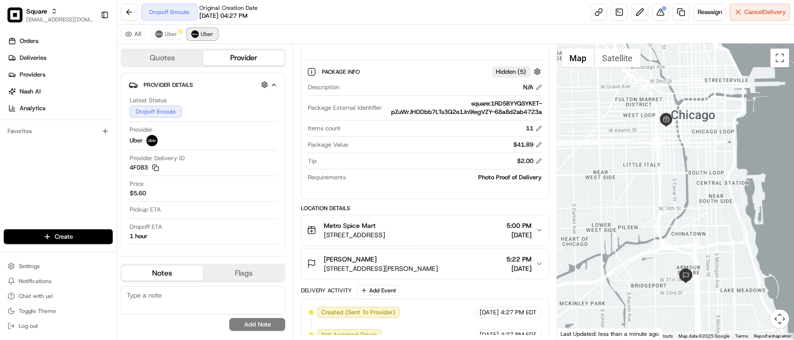
scroll to position [234, 0]
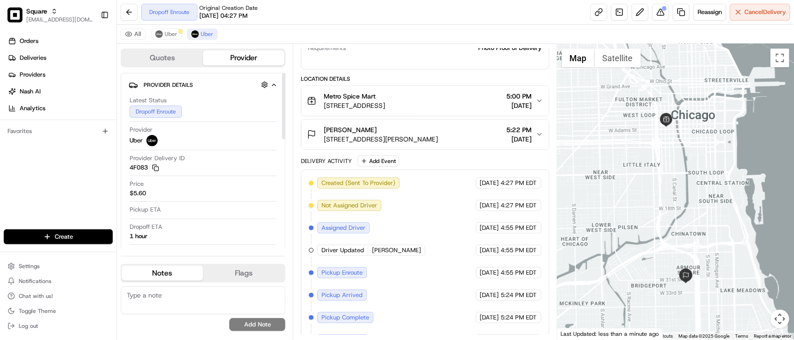
click at [162, 297] on textarea at bounding box center [203, 301] width 165 height 28
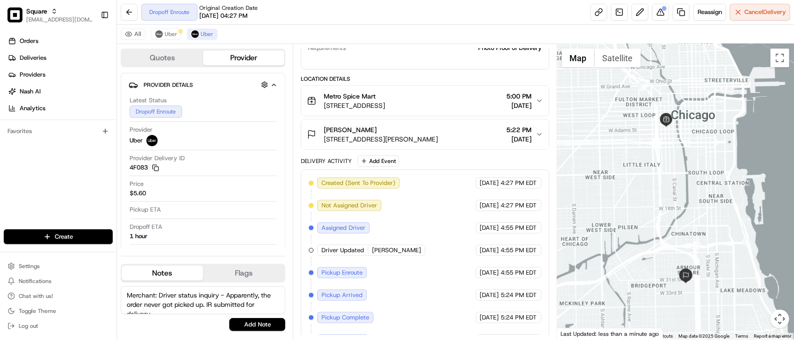
scroll to position [5, 0]
type textarea "Merchant: Driver status inquiry - Apparently, the order never got picked up. IR…"
click at [249, 326] on button "Add Note" at bounding box center [257, 324] width 56 height 13
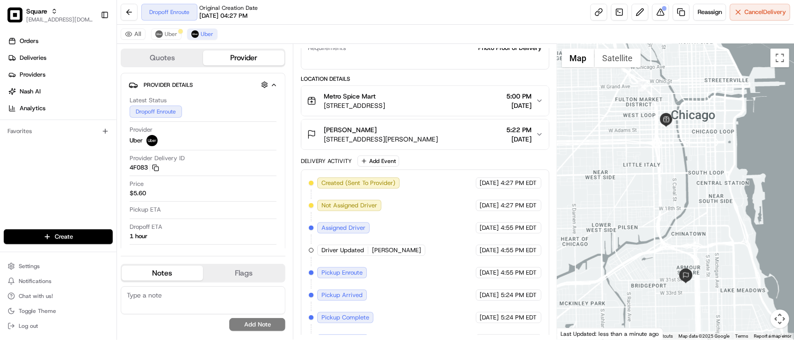
scroll to position [0, 0]
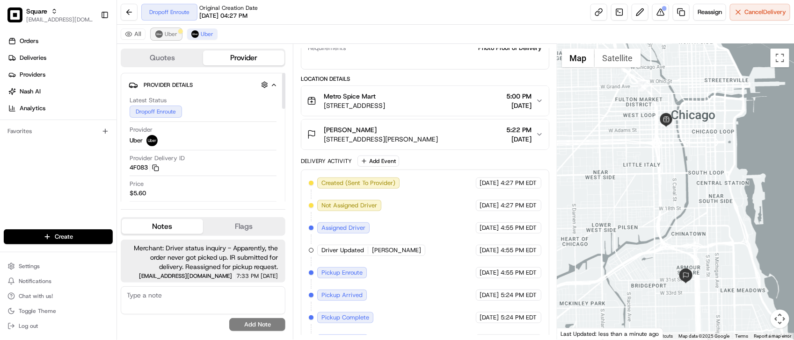
click at [174, 31] on span "Uber" at bounding box center [171, 33] width 13 height 7
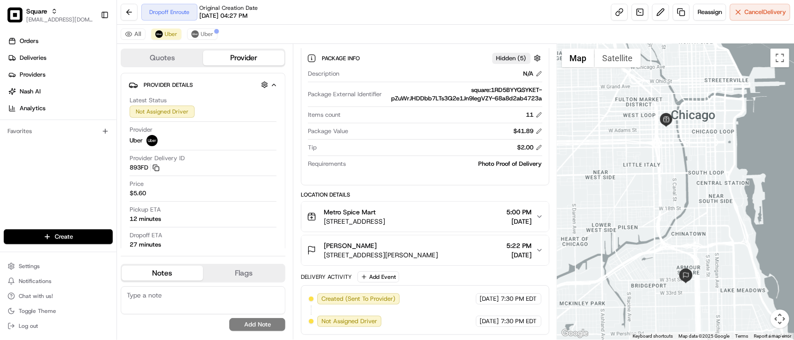
click at [405, 104] on div "Package External Identifier square:1RD5BYYQSYKET-pZuWrJHDDbb7LTs3Q2e1Jn9IegVZY-…" at bounding box center [425, 96] width 234 height 21
click at [260, 29] on div "All Uber Uber" at bounding box center [455, 34] width 677 height 19
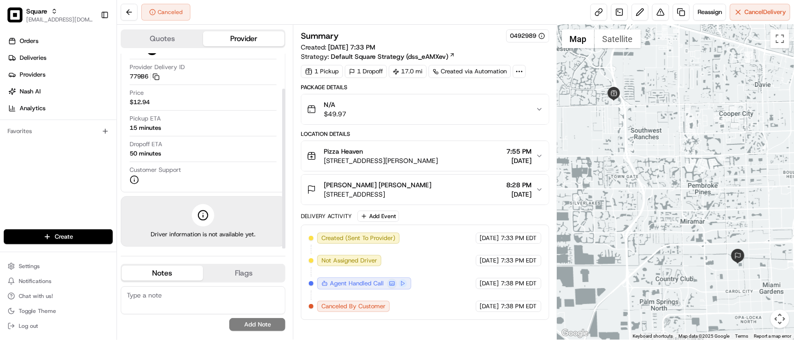
click at [448, 259] on div "Created (Sent To Provider) Uber [DATE] 7:33 PM EDT Not Assigned Driver Uber [DA…" at bounding box center [425, 273] width 232 height 80
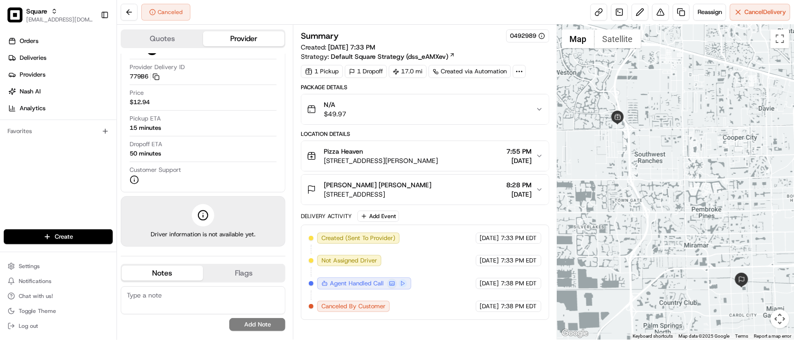
drag, startPoint x: 679, startPoint y: 167, endPoint x: 683, endPoint y: 183, distance: 16.3
click at [683, 183] on div at bounding box center [675, 182] width 237 height 315
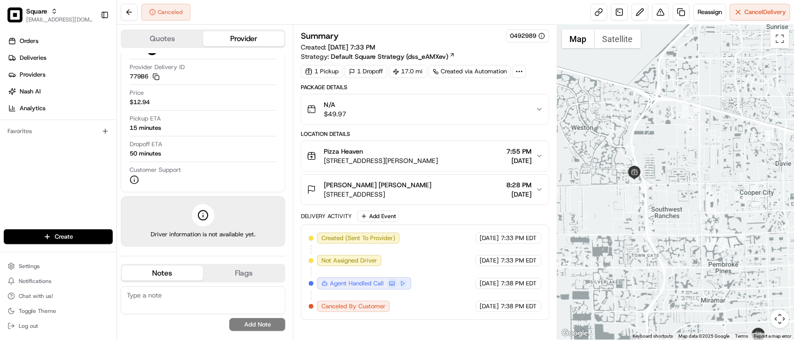
drag, startPoint x: 661, startPoint y: 122, endPoint x: 678, endPoint y: 178, distance: 58.7
click at [678, 178] on div at bounding box center [675, 182] width 237 height 315
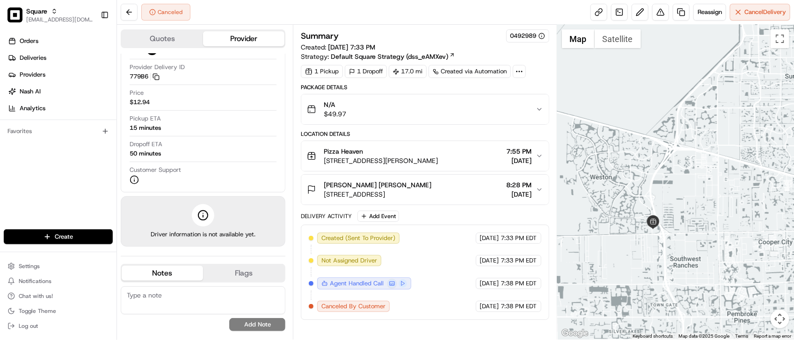
click at [424, 135] on div "Location Details" at bounding box center [425, 133] width 248 height 7
click at [444, 34] on div "Summary 0492989" at bounding box center [425, 35] width 248 height 13
click at [486, 248] on div "Created (Sent To Provider) Uber [DATE] 7:33 PM EDT Not Assigned Driver Uber [DA…" at bounding box center [425, 273] width 232 height 80
click at [217, 170] on div "Customer Support" at bounding box center [203, 175] width 147 height 19
click at [248, 312] on textarea at bounding box center [203, 301] width 165 height 28
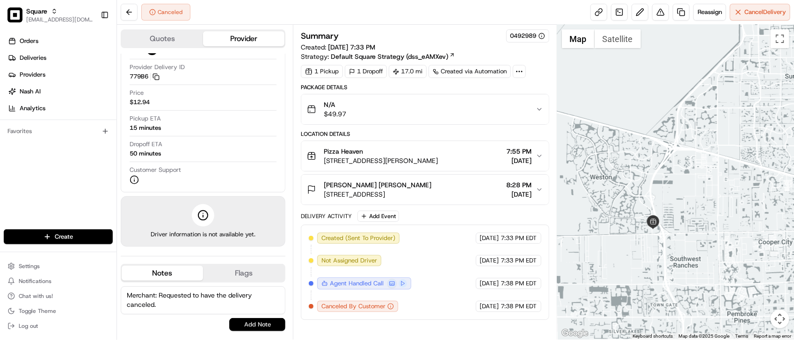
type textarea "Merchant: Requested to have the delivery canceled."
click at [267, 328] on button "Add Note" at bounding box center [257, 324] width 56 height 13
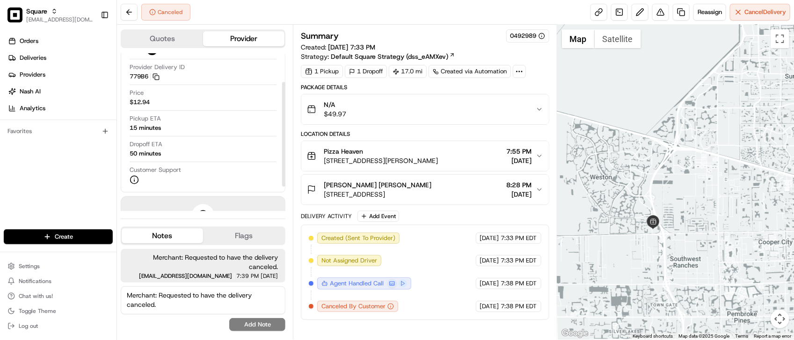
drag, startPoint x: 294, startPoint y: 206, endPoint x: 298, endPoint y: 204, distance: 5.0
click at [294, 207] on div "Summary 0492989 Created: 08/22/2025 7:33 PM Strategy: Default Square Strategy (…" at bounding box center [425, 182] width 264 height 315
click at [213, 274] on span "lseguiran@nashhelp.com" at bounding box center [185, 277] width 93 height 6
drag, startPoint x: 417, startPoint y: 266, endPoint x: 412, endPoint y: 270, distance: 6.6
click at [417, 267] on div "Created (Sent To Provider) Uber 08/22/2025 7:33 PM EDT Not Assigned Driver Uber…" at bounding box center [425, 273] width 232 height 80
